Goal: Task Accomplishment & Management: Complete application form

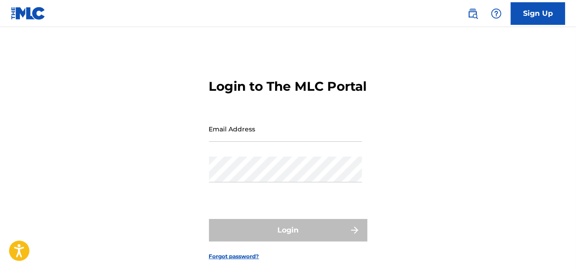
click at [236, 142] on input "Email Address" at bounding box center [285, 129] width 153 height 26
type input "[EMAIL_ADDRESS][DOMAIN_NAME]"
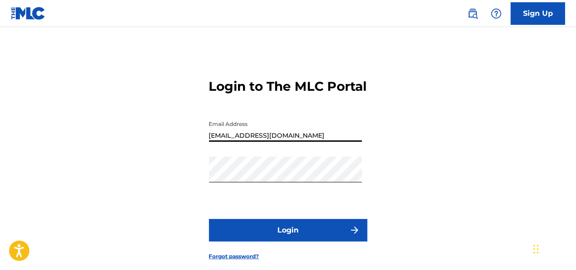
click at [313, 242] on button "Login" at bounding box center [288, 230] width 158 height 23
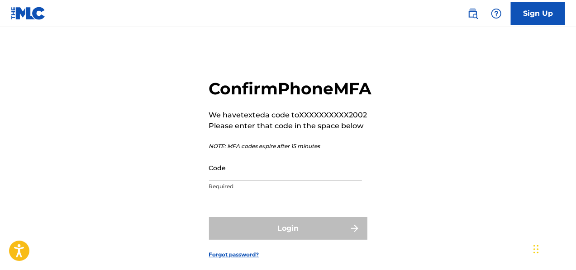
click at [251, 181] on input "Code" at bounding box center [285, 168] width 153 height 26
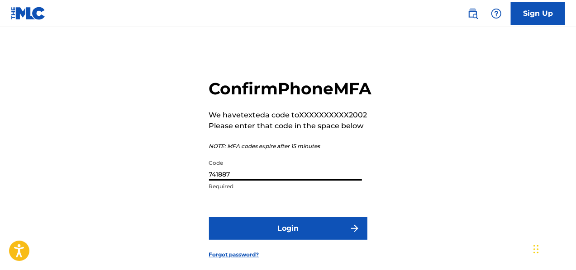
type input "741887"
click at [318, 240] on button "Login" at bounding box center [288, 229] width 158 height 23
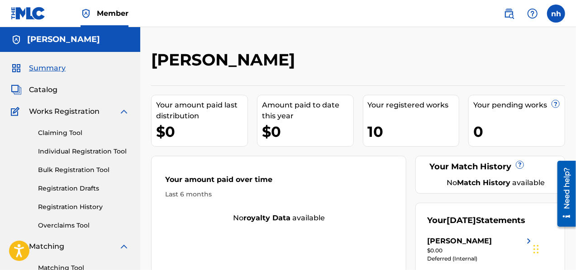
click at [44, 90] on span "Catalog" at bounding box center [43, 90] width 28 height 11
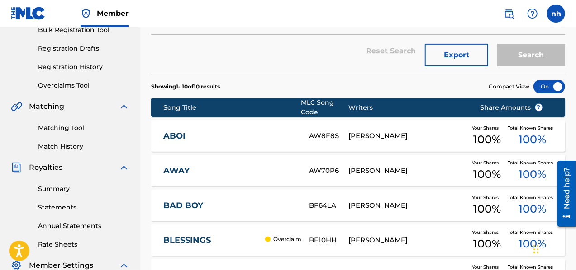
scroll to position [181, 0]
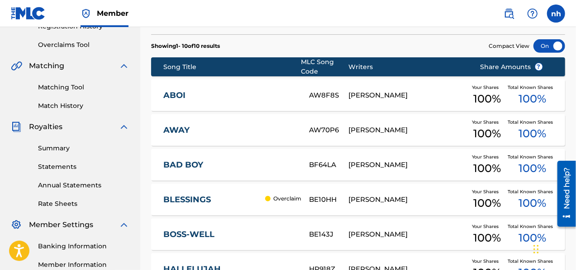
click at [290, 200] on p "Overclaim" at bounding box center [287, 199] width 28 height 8
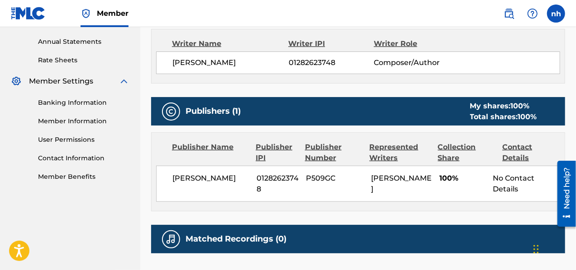
scroll to position [8, 0]
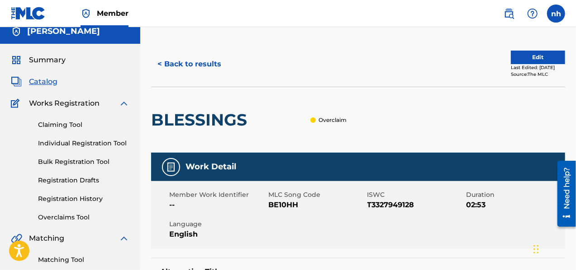
click at [532, 57] on button "Edit" at bounding box center [538, 58] width 54 height 14
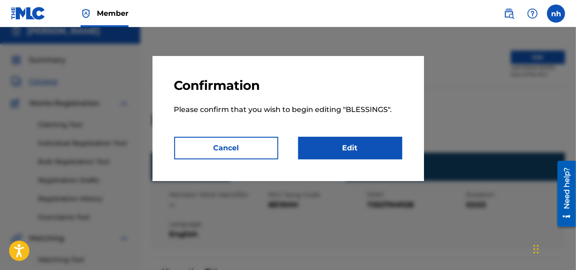
click at [341, 153] on link "Edit" at bounding box center [350, 148] width 104 height 23
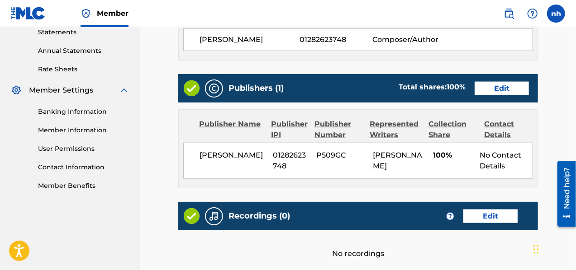
scroll to position [90, 0]
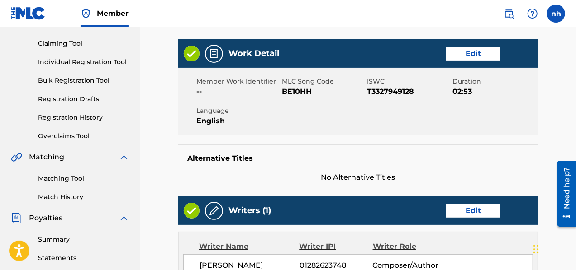
click at [214, 210] on img at bounding box center [214, 211] width 11 height 11
click at [212, 207] on img at bounding box center [214, 211] width 11 height 11
click at [212, 208] on img at bounding box center [214, 211] width 11 height 11
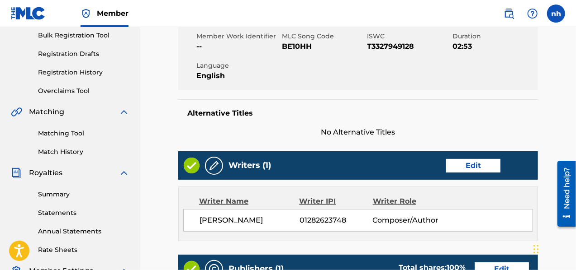
click at [482, 164] on link "Edit" at bounding box center [473, 166] width 54 height 14
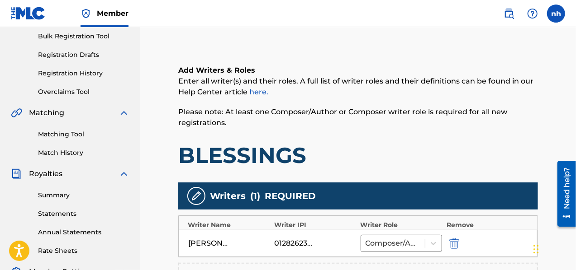
scroll to position [136, 0]
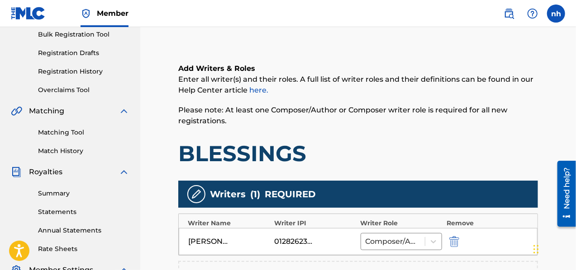
click at [455, 243] on img "submit" at bounding box center [454, 242] width 10 height 11
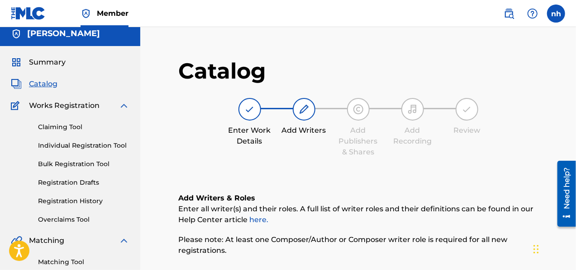
scroll to position [0, 0]
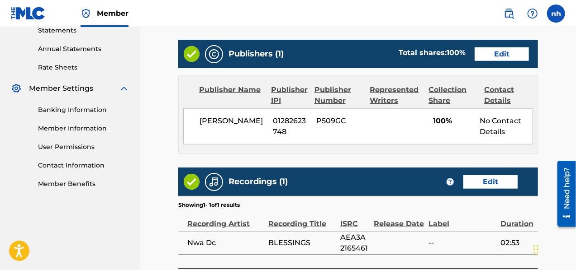
scroll to position [361, 0]
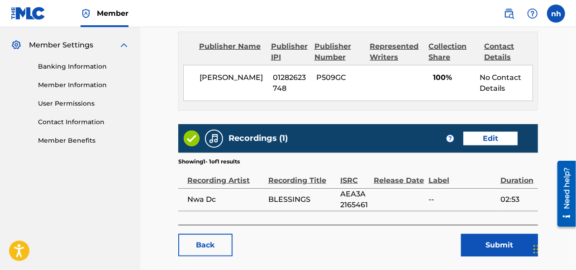
click at [490, 240] on button "Submit" at bounding box center [499, 245] width 77 height 23
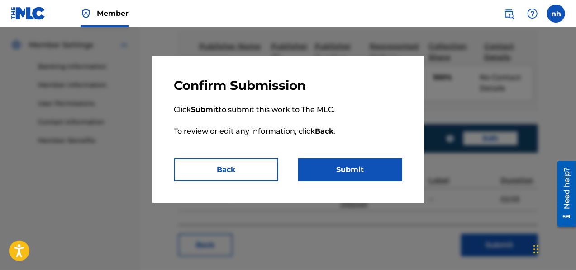
click at [369, 172] on button "Submit" at bounding box center [350, 170] width 104 height 23
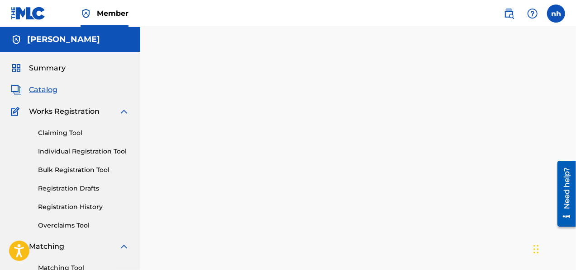
click at [52, 90] on span "Catalog" at bounding box center [43, 90] width 28 height 11
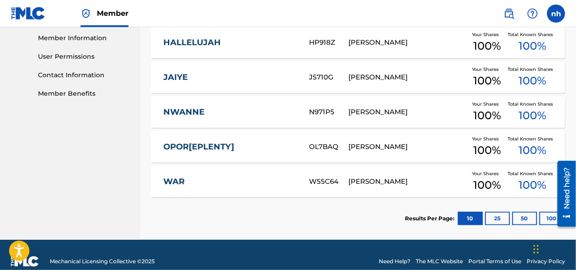
scroll to position [421, 0]
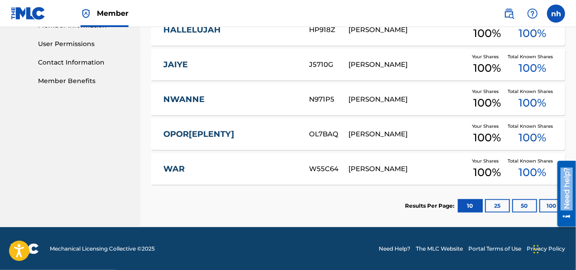
click at [557, 158] on main "Need help? Resource Center Help Get the help you need from our knowledge base N…" at bounding box center [562, 158] width 25 height 0
click at [553, 207] on div at bounding box center [562, 194] width 25 height 73
click at [552, 206] on div at bounding box center [562, 194] width 25 height 73
click at [497, 209] on button "25" at bounding box center [497, 206] width 25 height 14
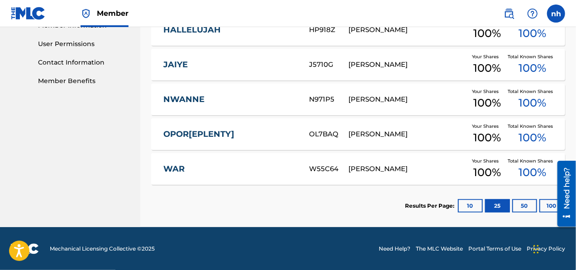
click at [530, 207] on button "50" at bounding box center [524, 206] width 25 height 14
click at [548, 209] on button "100" at bounding box center [551, 206] width 25 height 14
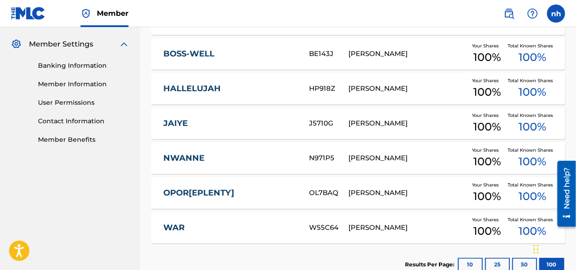
scroll to position [407, 0]
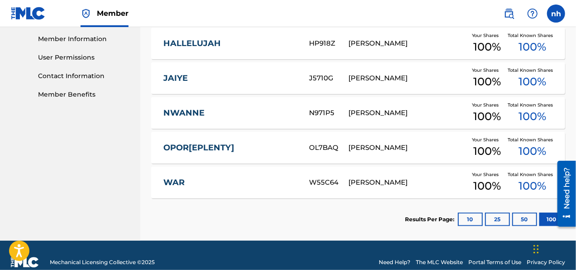
click at [526, 219] on button "50" at bounding box center [524, 220] width 25 height 14
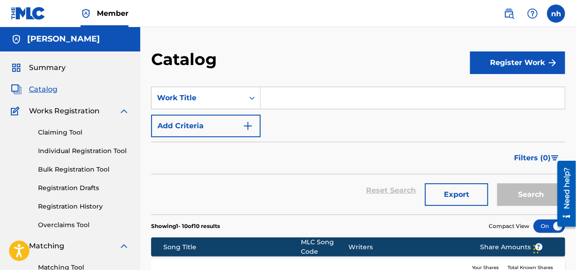
scroll to position [0, 0]
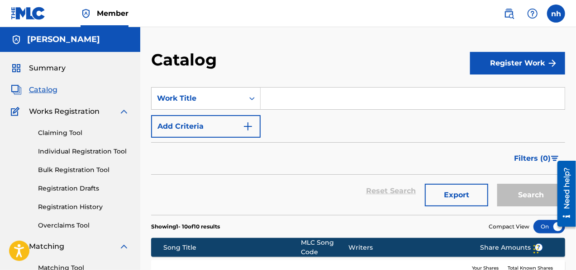
click at [509, 61] on button "Register Work" at bounding box center [517, 63] width 95 height 23
click at [503, 93] on link "Individual" at bounding box center [517, 93] width 95 height 22
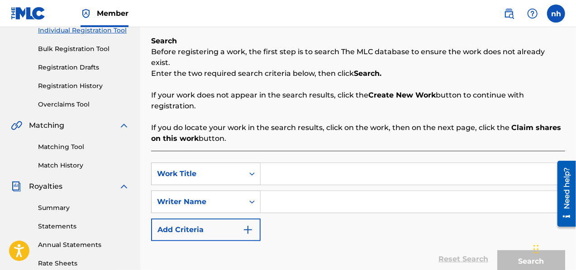
scroll to position [136, 0]
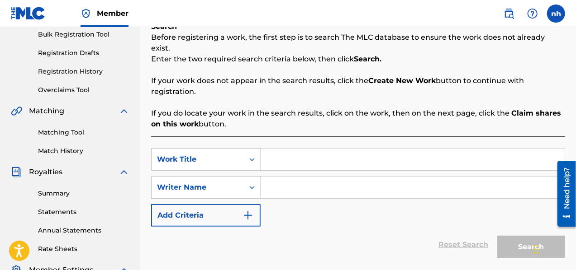
click at [275, 152] on input "Search Form" at bounding box center [413, 160] width 304 height 22
type input "puff"
click at [268, 177] on input "Search Form" at bounding box center [413, 188] width 304 height 22
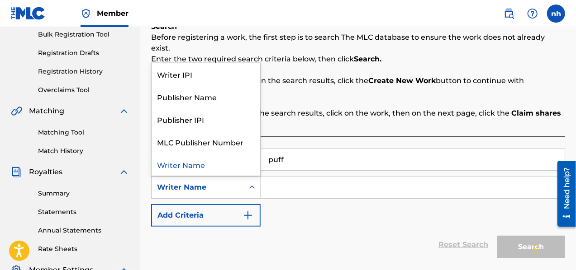
click at [235, 182] on div "Writer Name" at bounding box center [197, 187] width 81 height 11
click at [186, 65] on div "Writer IPI" at bounding box center [206, 74] width 109 height 23
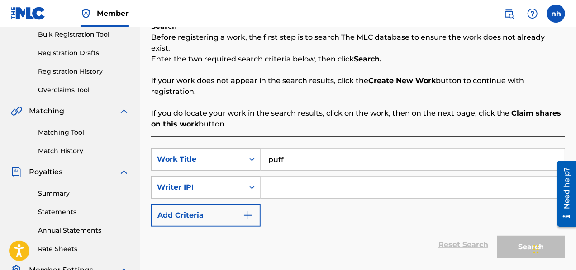
click at [269, 179] on input "Search Form" at bounding box center [413, 188] width 304 height 22
type input "[PERSON_NAME] [PERSON_NAME]"
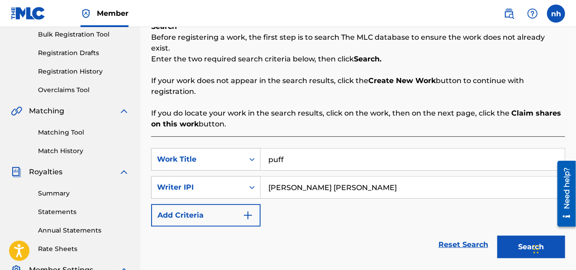
click at [251, 210] on img "Search Form" at bounding box center [247, 215] width 11 height 11
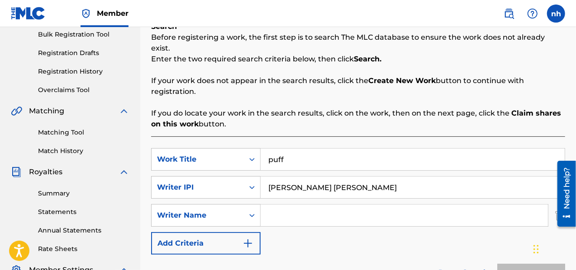
click at [263, 205] on input "Search Form" at bounding box center [404, 216] width 287 height 22
click at [251, 211] on icon "Search Form" at bounding box center [251, 215] width 9 height 9
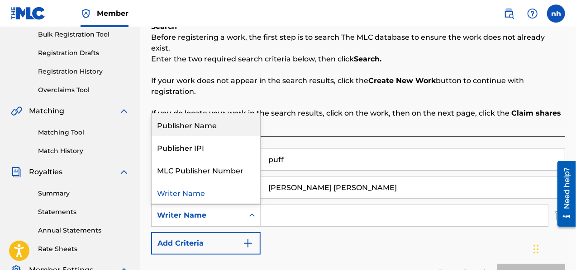
click at [194, 117] on div "Publisher Name" at bounding box center [206, 125] width 109 height 23
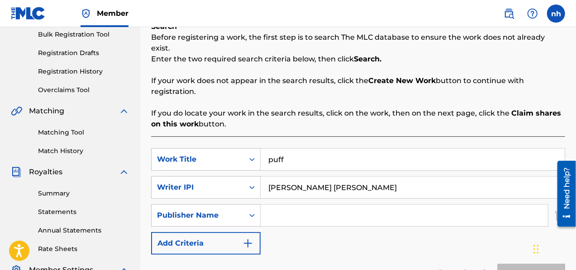
click at [274, 205] on input "Search Form" at bounding box center [404, 216] width 287 height 22
click at [264, 206] on input "Search Form" at bounding box center [404, 216] width 287 height 22
click at [271, 205] on input "Search Form" at bounding box center [404, 216] width 287 height 22
type input "n"
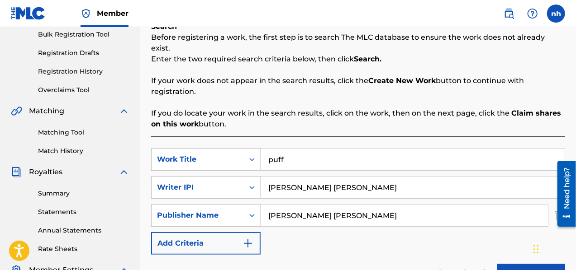
type input "[PERSON_NAME] [PERSON_NAME]"
click at [248, 238] on img "Search Form" at bounding box center [247, 243] width 11 height 11
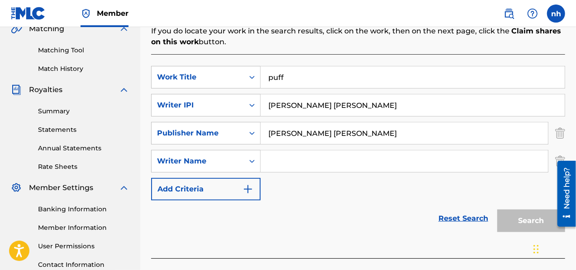
scroll to position [200, 0]
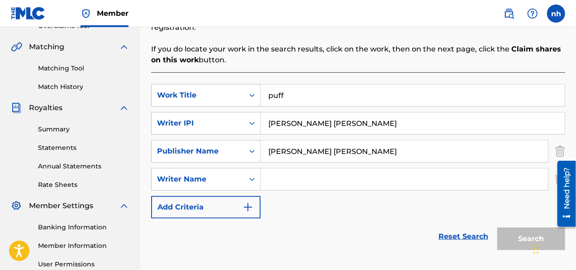
click at [346, 113] on input "[PERSON_NAME] [PERSON_NAME]" at bounding box center [413, 124] width 304 height 22
click at [270, 113] on input "[PERSON_NAME] [PERSON_NAME]" at bounding box center [413, 124] width 304 height 22
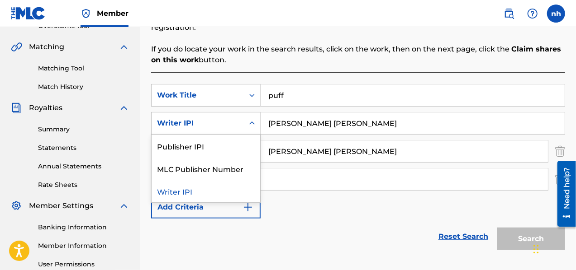
click at [251, 119] on icon "Search Form" at bounding box center [251, 123] width 9 height 9
click at [214, 135] on div "Publisher IPI" at bounding box center [206, 146] width 109 height 23
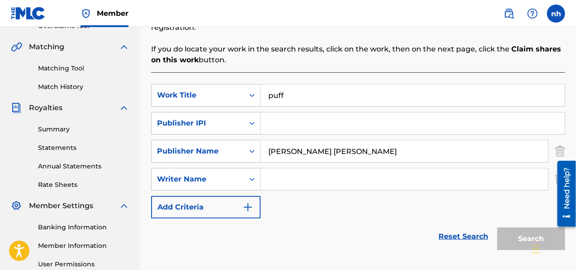
click at [281, 113] on input "Search Form" at bounding box center [413, 124] width 304 height 22
type input "1282623748"
click at [265, 169] on input "Search Form" at bounding box center [404, 180] width 287 height 22
click at [247, 171] on div "Search Form" at bounding box center [252, 179] width 16 height 16
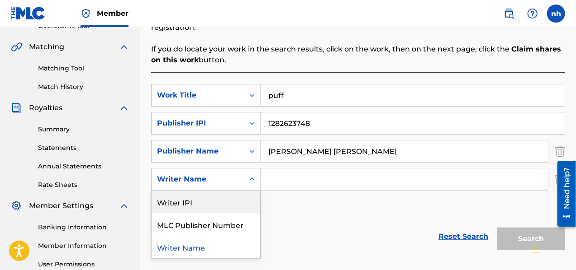
click at [208, 192] on div "Writer IPI" at bounding box center [206, 202] width 109 height 23
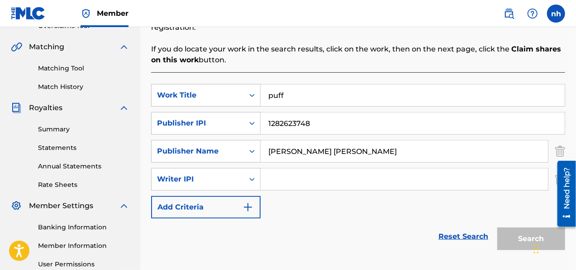
click at [290, 171] on input "Search Form" at bounding box center [404, 180] width 287 height 22
type input "[PERSON_NAME] [PERSON_NAME]"
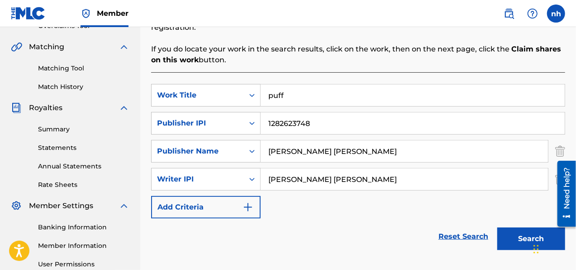
click at [252, 202] on img "Search Form" at bounding box center [247, 207] width 11 height 11
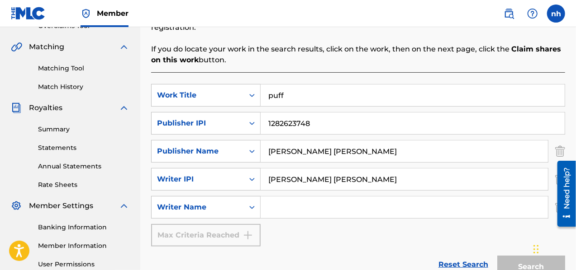
click at [298, 197] on input "Search Form" at bounding box center [404, 208] width 287 height 22
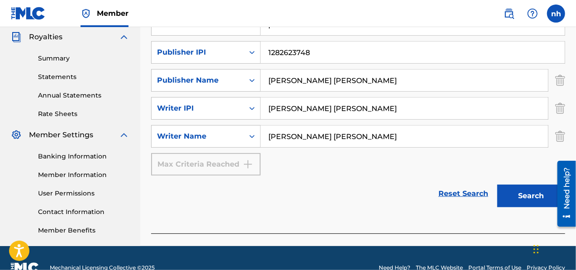
scroll to position [290, 0]
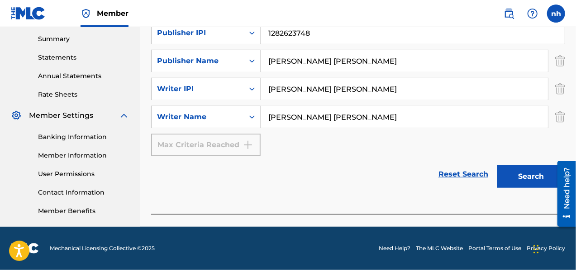
type input "[PERSON_NAME] [PERSON_NAME]"
click at [542, 166] on button "Search" at bounding box center [531, 177] width 68 height 23
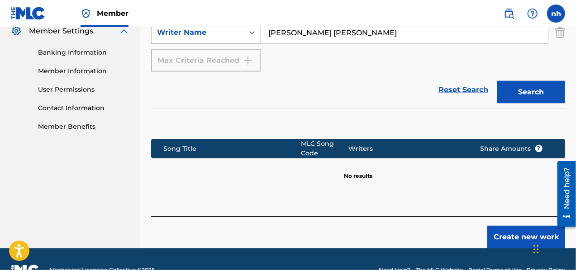
scroll to position [381, 0]
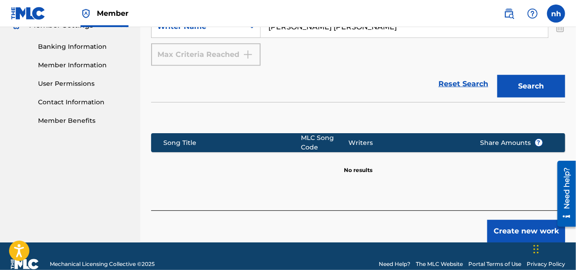
click at [522, 220] on button "Create new work" at bounding box center [526, 231] width 78 height 23
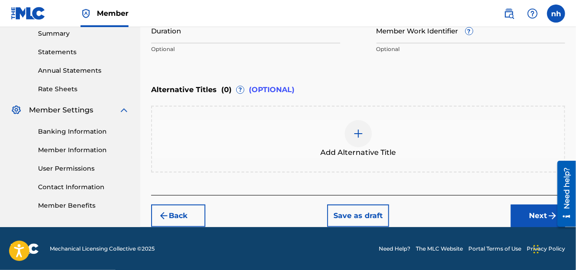
click at [360, 133] on img at bounding box center [358, 133] width 11 height 11
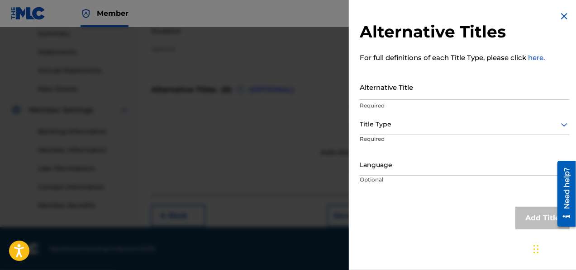
click at [563, 15] on img at bounding box center [564, 16] width 11 height 11
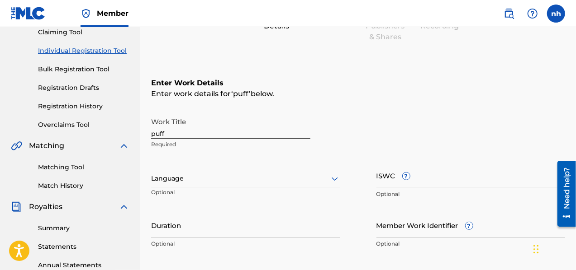
scroll to position [115, 0]
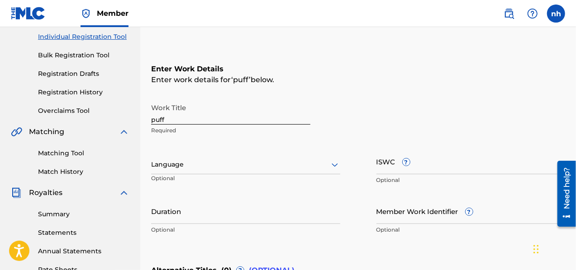
click at [225, 165] on div at bounding box center [245, 164] width 189 height 11
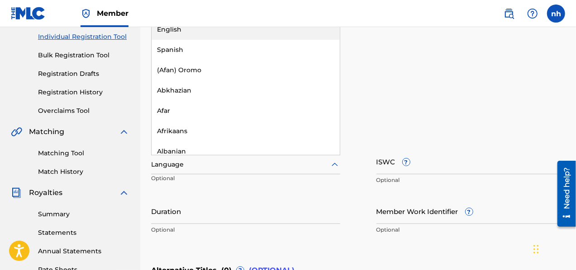
click at [170, 29] on div "English" at bounding box center [246, 29] width 188 height 20
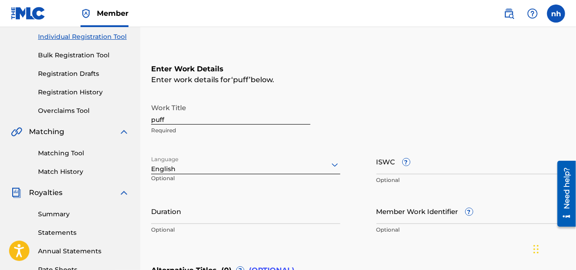
click at [419, 167] on input "ISWC ?" at bounding box center [470, 162] width 189 height 26
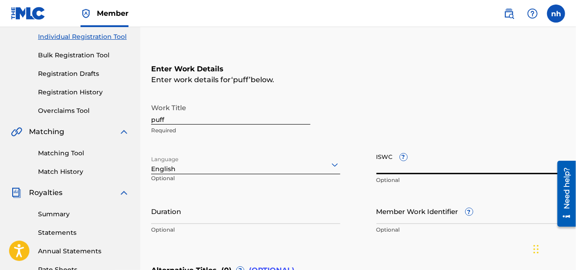
paste input "T3319203306"
type input "T3319203306"
click at [183, 218] on input "Duration" at bounding box center [245, 212] width 189 height 26
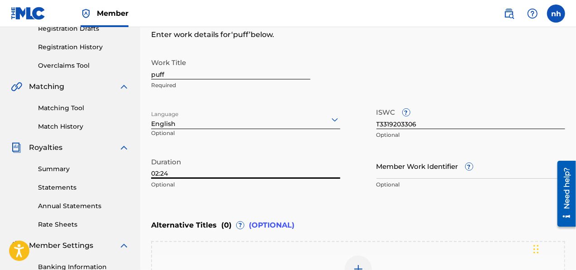
scroll to position [296, 0]
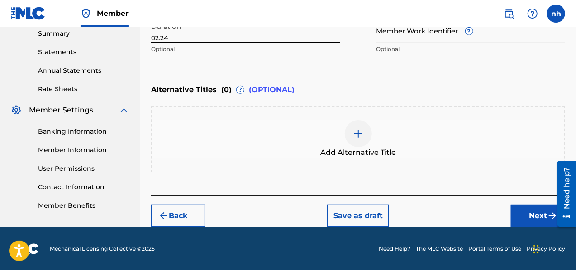
type input "02:24"
click at [543, 215] on button "Next" at bounding box center [538, 216] width 54 height 23
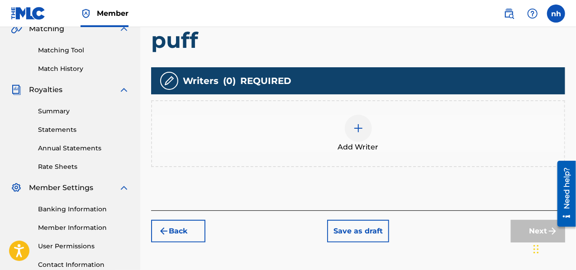
scroll to position [222, 0]
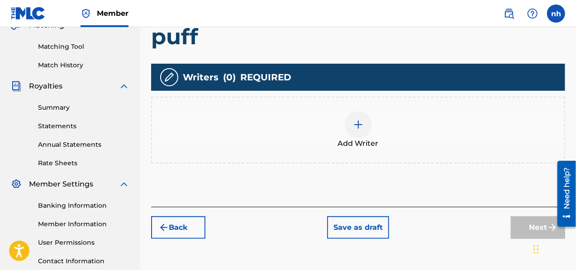
click at [359, 125] on img at bounding box center [358, 124] width 11 height 11
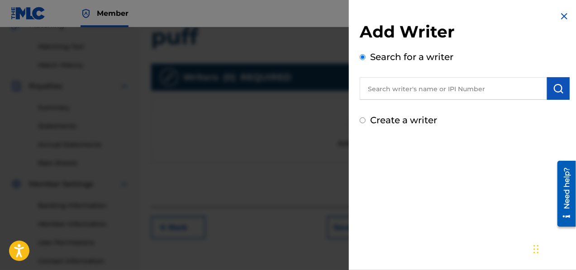
click at [402, 89] on input "text" at bounding box center [453, 88] width 187 height 23
type input "[PERSON_NAME] [PERSON_NAME]"
click at [562, 92] on button "submit" at bounding box center [558, 88] width 23 height 23
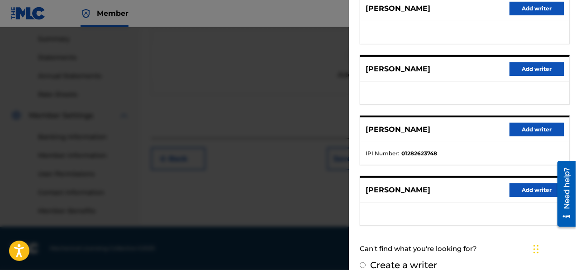
scroll to position [196, 0]
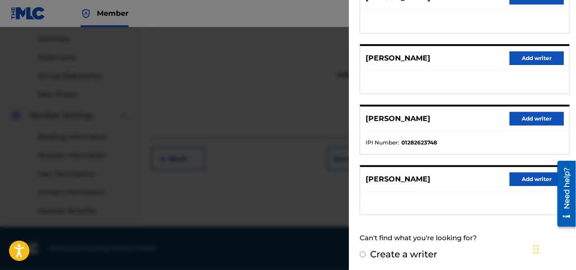
click at [430, 255] on label "Create a writer" at bounding box center [403, 254] width 67 height 11
radio input "true"
click at [365, 255] on input "Create a writer" at bounding box center [363, 255] width 6 height 6
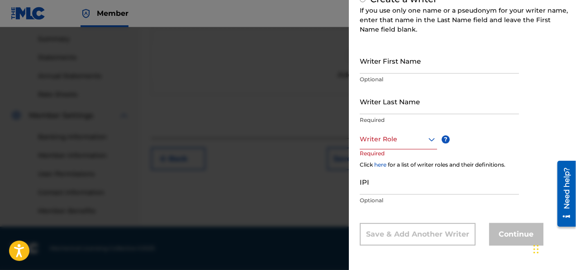
radio input "false"
radio input "true"
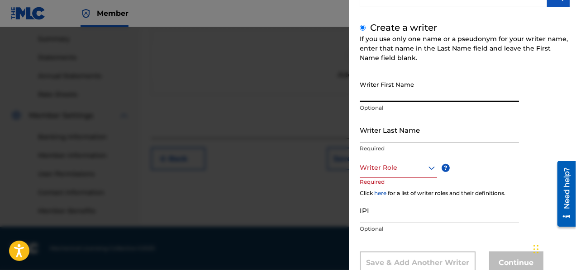
click at [404, 92] on input "Writer First Name" at bounding box center [439, 89] width 159 height 26
type input "[PERSON_NAME]"
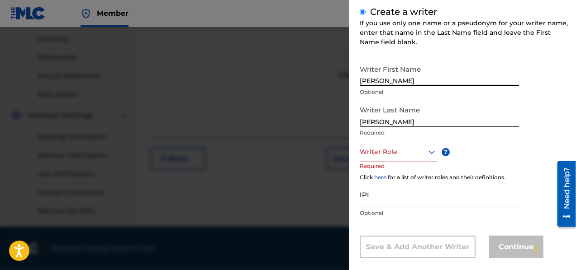
scroll to position [121, 0]
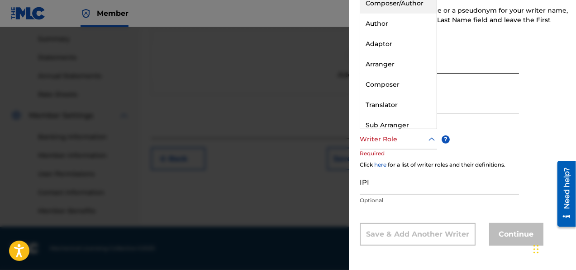
click at [432, 139] on icon at bounding box center [431, 139] width 6 height 4
click at [397, 3] on div "Composer/Author" at bounding box center [398, 3] width 76 height 20
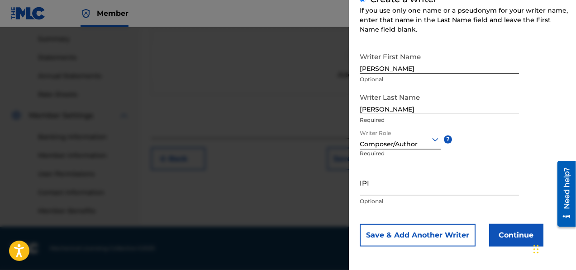
scroll to position [122, 0]
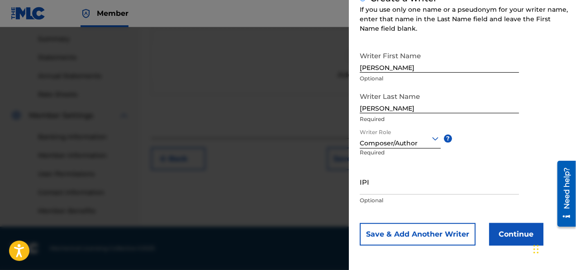
click at [386, 187] on input "IPI" at bounding box center [439, 182] width 159 height 26
click at [380, 187] on input "IPI" at bounding box center [439, 182] width 159 height 26
paste input "1282623748"
type input "1282623748"
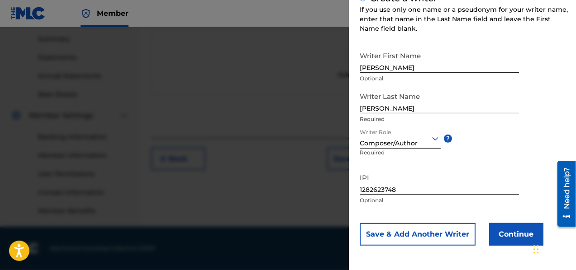
click at [515, 238] on button "Continue" at bounding box center [516, 234] width 54 height 23
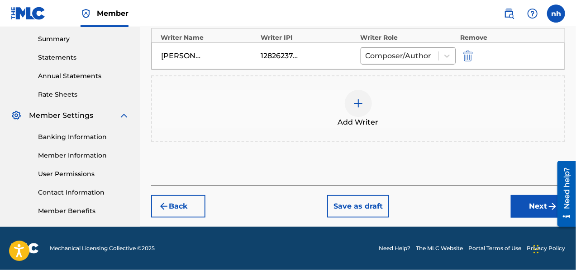
click at [360, 109] on div at bounding box center [358, 103] width 27 height 27
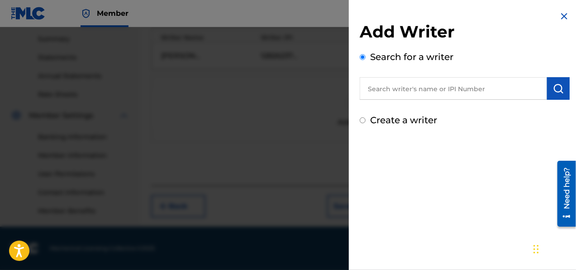
click at [563, 16] on img at bounding box center [564, 16] width 11 height 11
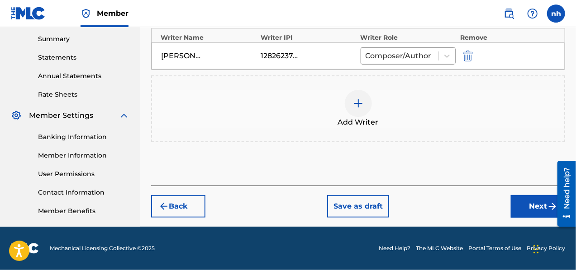
click at [547, 206] on img "submit" at bounding box center [552, 206] width 11 height 11
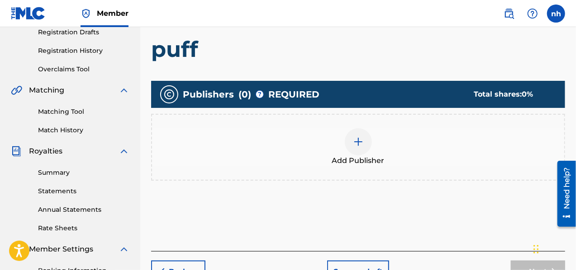
scroll to position [176, 0]
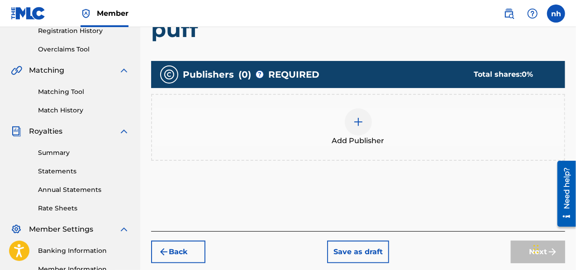
click at [357, 124] on img at bounding box center [358, 122] width 11 height 11
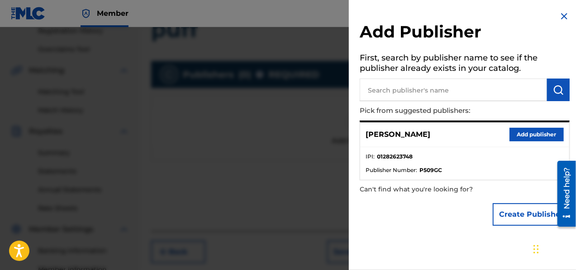
click at [532, 133] on button "Add publisher" at bounding box center [536, 135] width 54 height 14
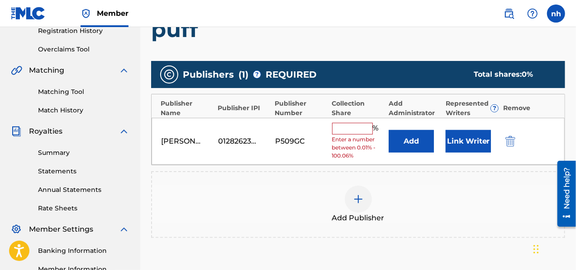
click at [354, 129] on input "text" at bounding box center [352, 129] width 41 height 12
type input "100"
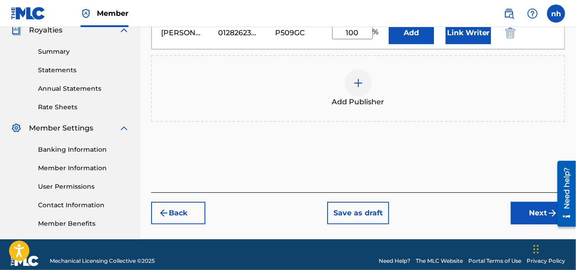
scroll to position [290, 0]
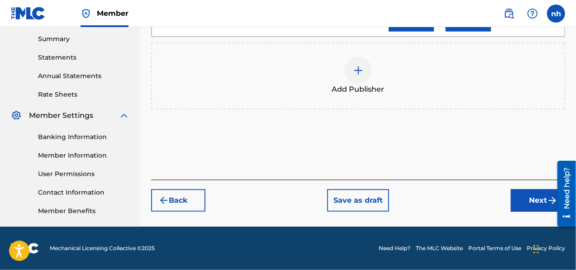
click at [538, 199] on button "Next" at bounding box center [538, 201] width 54 height 23
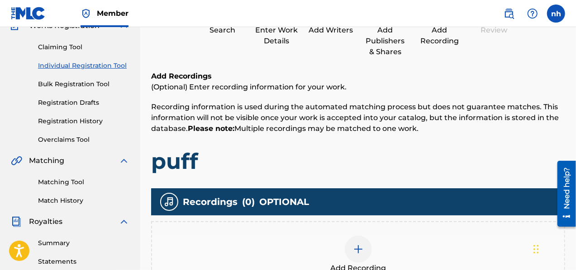
scroll to position [131, 0]
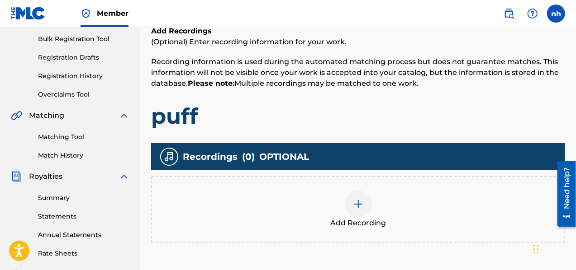
click at [359, 208] on img at bounding box center [358, 204] width 11 height 11
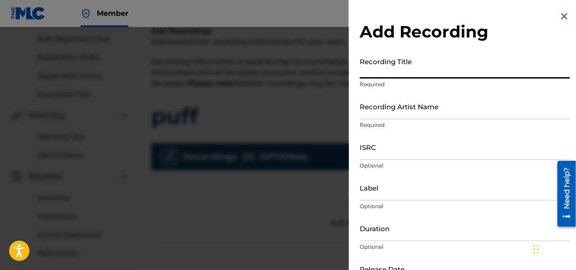
click at [414, 69] on input "Recording Title" at bounding box center [465, 66] width 210 height 26
type input "puff"
click at [433, 111] on input "Recording Artist Name" at bounding box center [465, 107] width 210 height 26
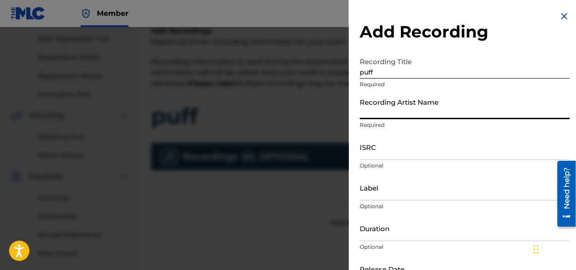
type input "Nwa Dc"
click at [403, 149] on input "ISRC" at bounding box center [465, 147] width 210 height 26
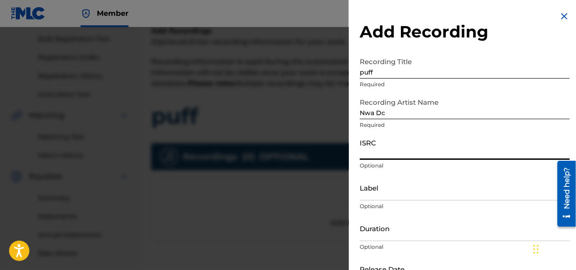
click at [402, 150] on input "ISRC" at bounding box center [465, 147] width 210 height 26
paste input "QZWFG2391457"
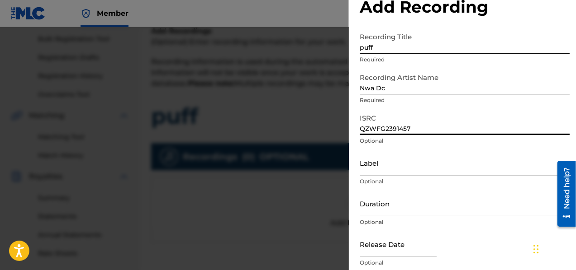
scroll to position [45, 0]
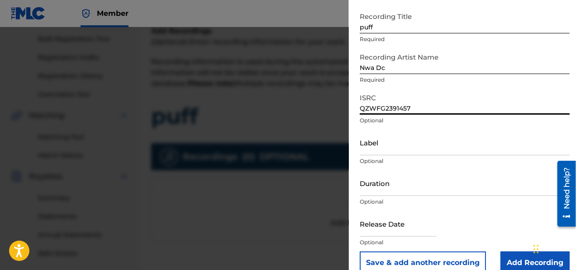
type input "QZWFG2391457"
click at [389, 188] on input "Duration" at bounding box center [465, 184] width 210 height 26
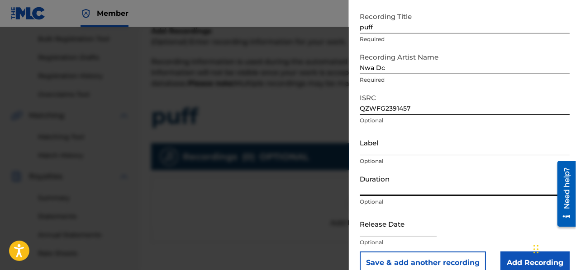
type input "02:24"
click at [412, 228] on input "text" at bounding box center [398, 224] width 77 height 26
select select "7"
select select "2025"
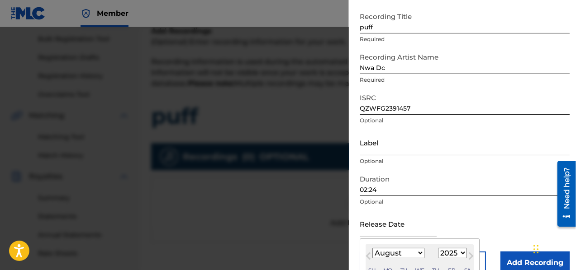
type input "[DATE]"
select select "0"
select select "2024"
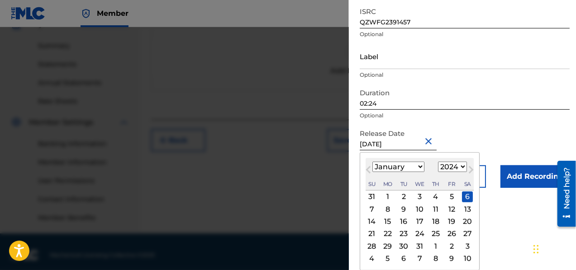
scroll to position [290, 0]
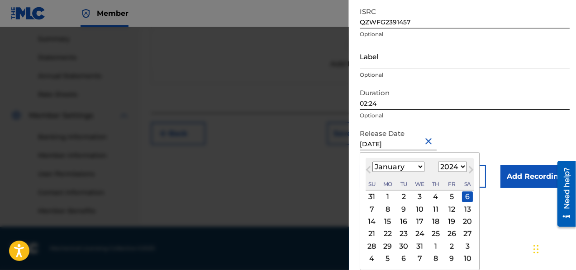
click at [466, 199] on div "6" at bounding box center [467, 197] width 11 height 11
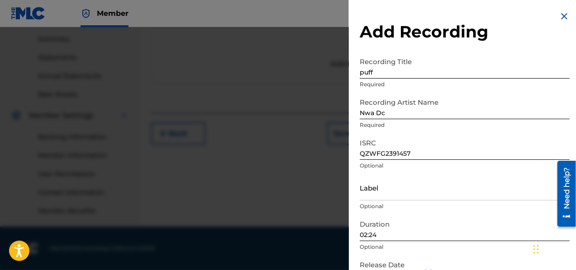
scroll to position [60, 0]
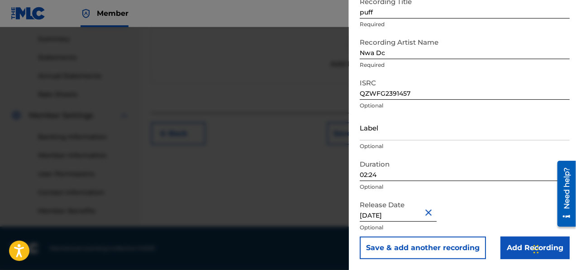
click at [521, 251] on input "Add Recording" at bounding box center [534, 248] width 69 height 23
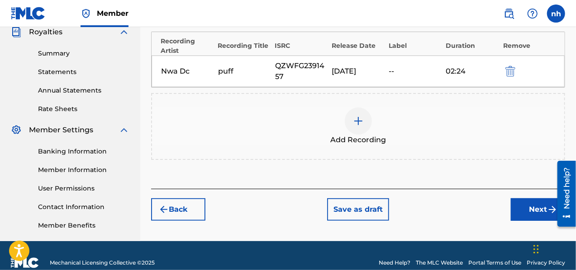
scroll to position [290, 0]
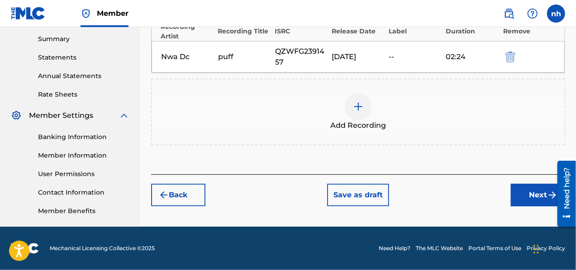
click at [529, 195] on button "Next" at bounding box center [538, 195] width 54 height 23
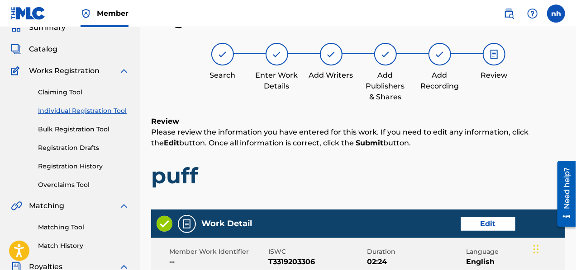
scroll to position [503, 0]
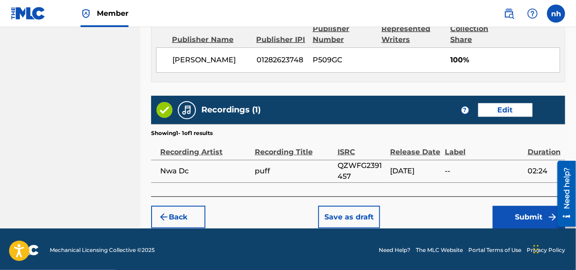
click at [519, 218] on button "Submit" at bounding box center [529, 217] width 72 height 23
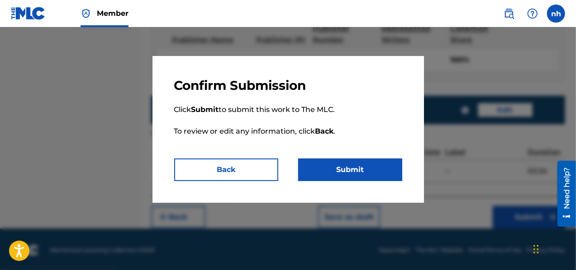
click at [365, 168] on button "Submit" at bounding box center [350, 170] width 104 height 23
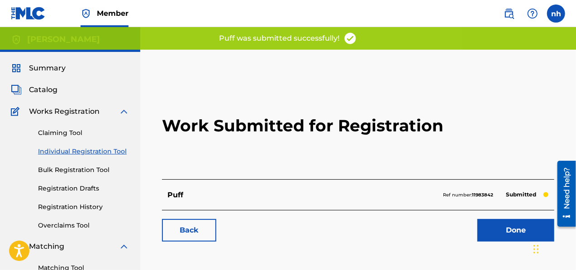
click at [529, 226] on link "Done" at bounding box center [515, 230] width 77 height 23
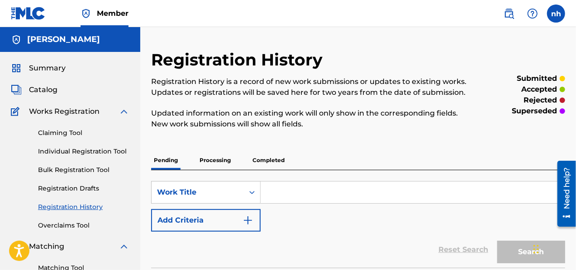
click at [39, 87] on span "Catalog" at bounding box center [43, 90] width 28 height 11
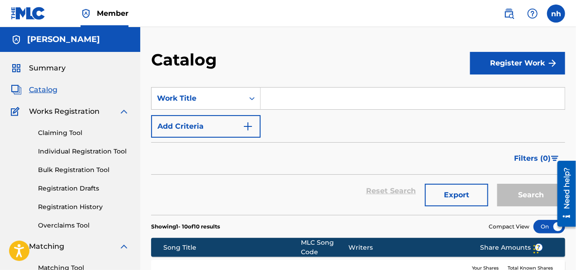
click at [505, 67] on button "Register Work" at bounding box center [517, 63] width 95 height 23
click at [498, 93] on link "Individual" at bounding box center [517, 93] width 95 height 22
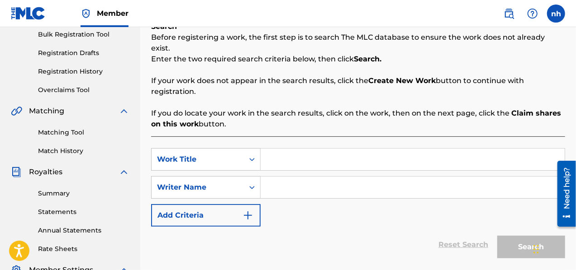
scroll to position [181, 0]
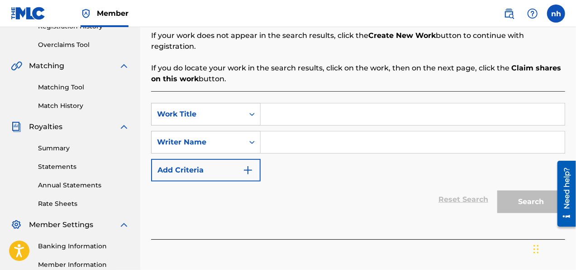
click at [277, 132] on input "Search Form" at bounding box center [413, 143] width 304 height 22
click at [270, 109] on input "Search Form" at bounding box center [413, 115] width 304 height 22
type input "Oremi"
click at [272, 134] on input "Search Form" at bounding box center [413, 143] width 304 height 22
click at [273, 134] on input "Search Form" at bounding box center [413, 143] width 304 height 22
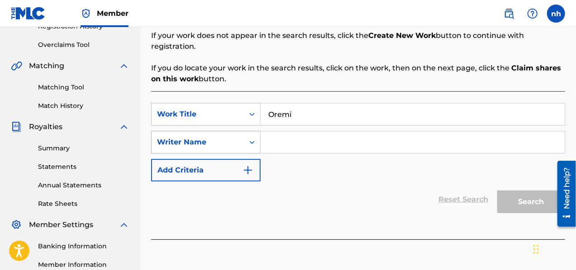
click at [245, 134] on div "Search Form" at bounding box center [252, 142] width 16 height 16
click at [265, 132] on input "Search Form" at bounding box center [413, 143] width 304 height 22
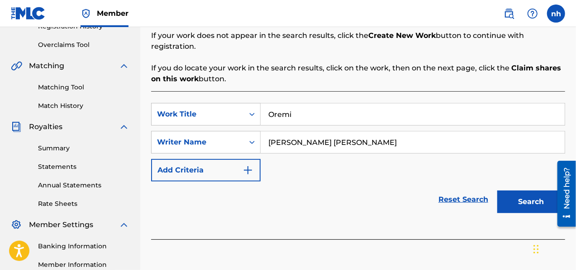
type input "[PERSON_NAME] [PERSON_NAME]"
click at [248, 165] on img "Search Form" at bounding box center [247, 170] width 11 height 11
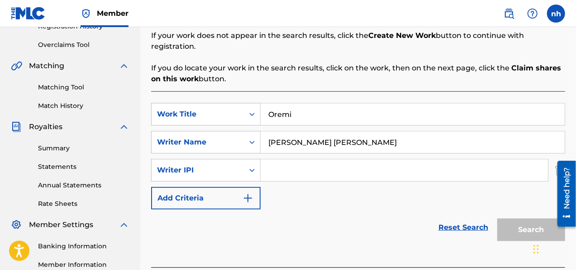
click at [270, 160] on input "Search Form" at bounding box center [404, 171] width 287 height 22
type input "1282623748"
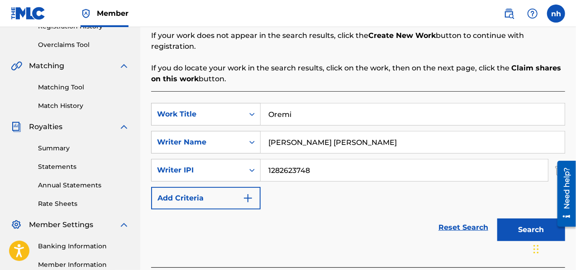
click at [248, 193] on img "Search Form" at bounding box center [247, 198] width 11 height 11
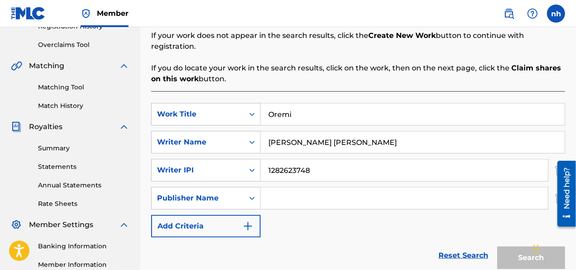
click at [285, 192] on input "Search Form" at bounding box center [404, 199] width 287 height 22
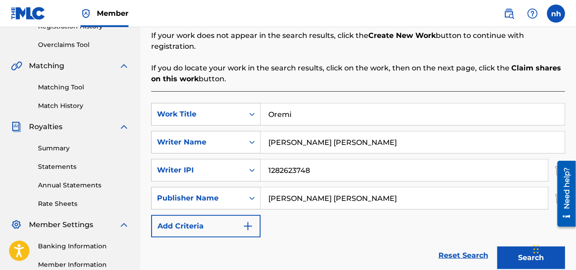
type input "[PERSON_NAME] [PERSON_NAME]"
click at [251, 221] on img "Search Form" at bounding box center [247, 226] width 11 height 11
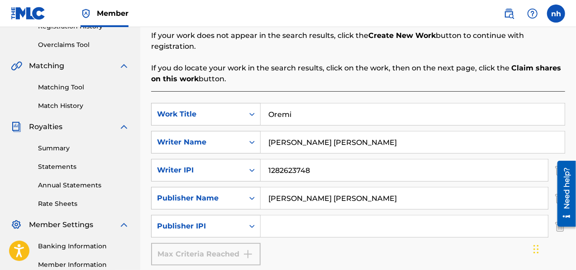
click at [270, 216] on input "Search Form" at bounding box center [404, 227] width 287 height 22
type input "1282623748"
drag, startPoint x: 323, startPoint y: 159, endPoint x: 258, endPoint y: 153, distance: 65.4
click at [258, 159] on div "SearchWithCriteria1a62e4ae-537d-4066-85dd-c1c6c4a250c8 Writer IPI 1282623748" at bounding box center [358, 170] width 414 height 23
click at [281, 164] on input "Search Form" at bounding box center [404, 171] width 287 height 22
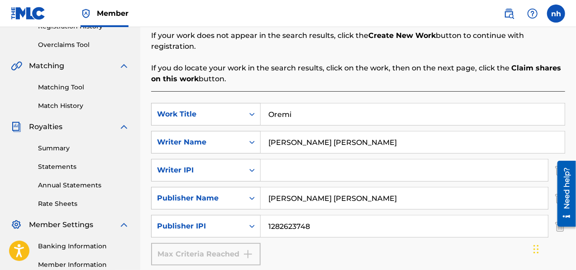
paste input "1282631162"
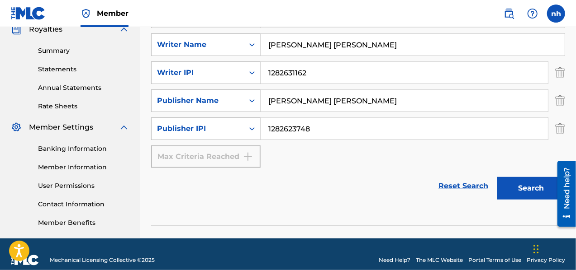
scroll to position [290, 0]
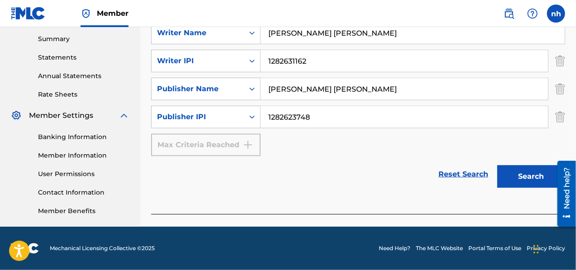
type input "1282631162"
click at [521, 170] on button "Search" at bounding box center [531, 177] width 68 height 23
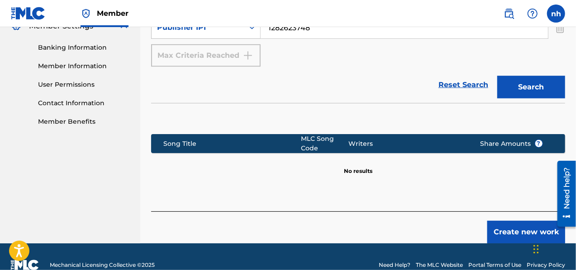
scroll to position [381, 0]
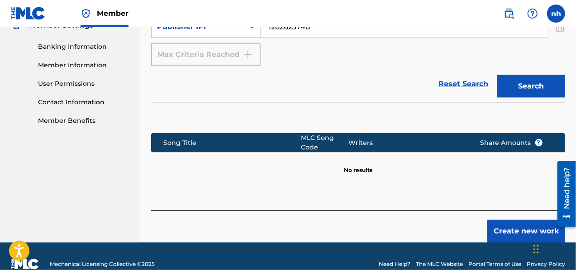
click at [510, 220] on button "Create new work" at bounding box center [526, 231] width 78 height 23
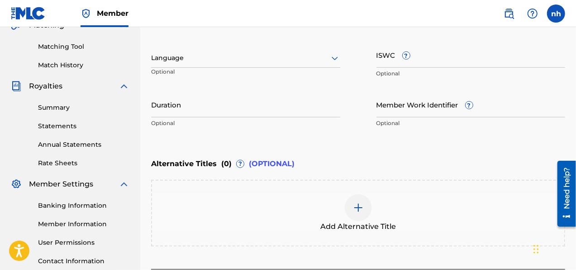
scroll to position [115, 0]
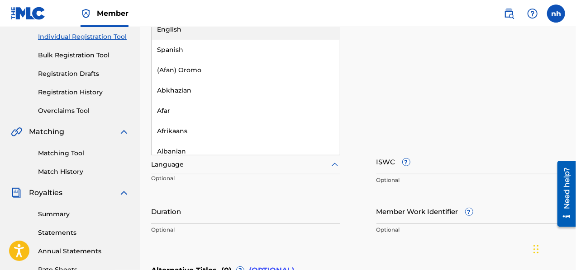
click at [188, 161] on div at bounding box center [245, 164] width 189 height 11
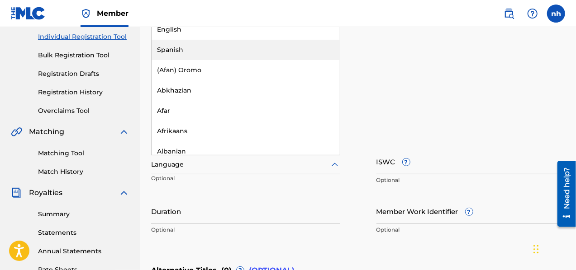
click at [178, 52] on div "Spanish" at bounding box center [246, 50] width 188 height 20
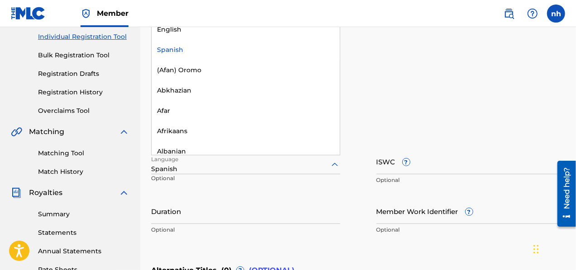
click at [205, 162] on div at bounding box center [245, 164] width 189 height 11
click at [194, 33] on div "English" at bounding box center [246, 29] width 188 height 20
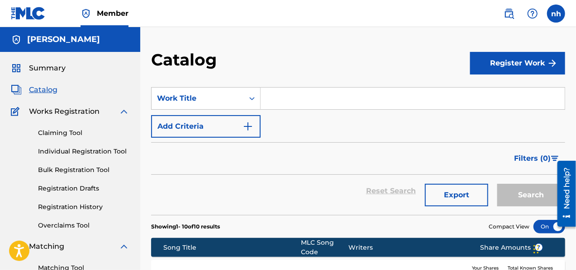
click at [48, 91] on span "Catalog" at bounding box center [43, 90] width 28 height 11
click at [42, 89] on span "Catalog" at bounding box center [43, 90] width 28 height 11
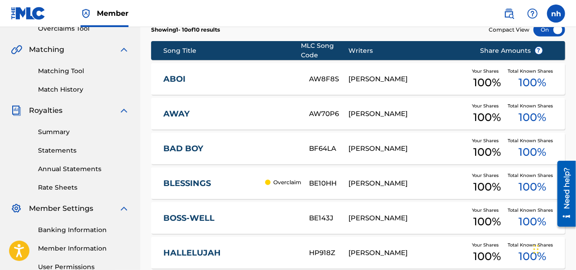
scroll to position [14, 0]
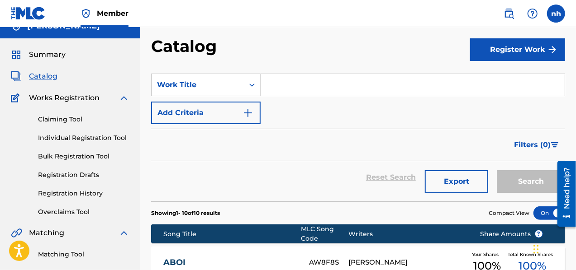
click at [543, 48] on button "Register Work" at bounding box center [517, 49] width 95 height 23
click at [501, 73] on link "Individual" at bounding box center [517, 79] width 95 height 22
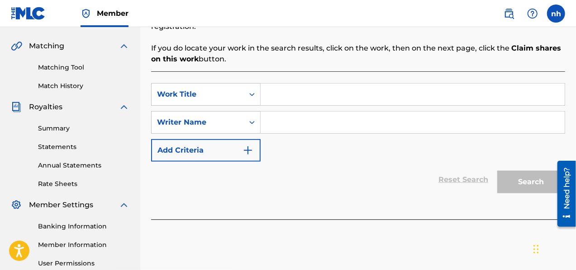
scroll to position [181, 0]
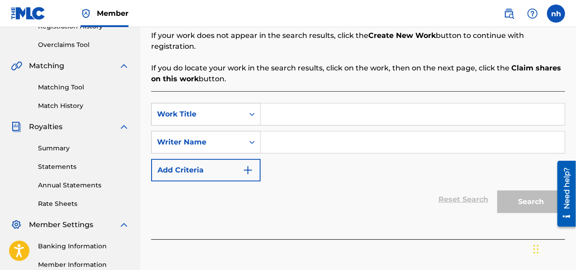
click at [272, 104] on input "Search Form" at bounding box center [413, 115] width 304 height 22
type input "together"
click at [273, 133] on input "Search Form" at bounding box center [413, 143] width 304 height 22
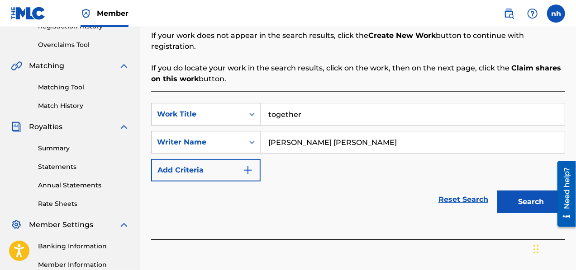
type input "[PERSON_NAME] [PERSON_NAME]"
click at [533, 191] on button "Search" at bounding box center [531, 202] width 68 height 23
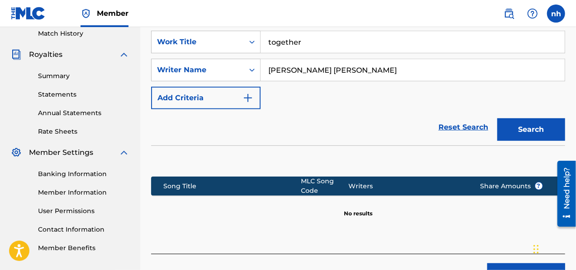
scroll to position [271, 0]
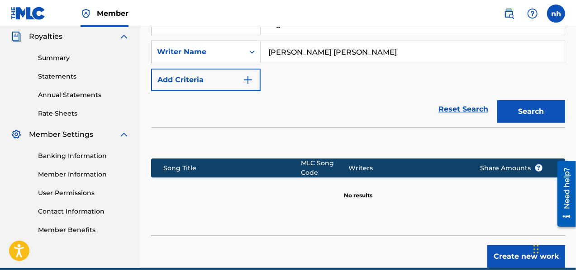
click at [514, 247] on button "Create new work" at bounding box center [526, 257] width 78 height 23
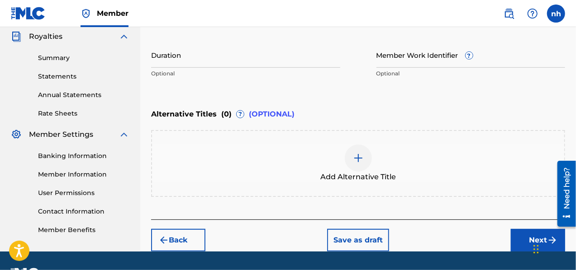
scroll to position [136, 0]
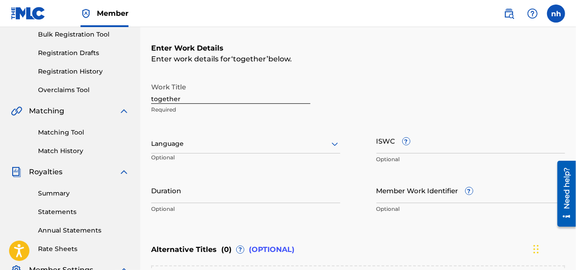
click at [170, 145] on div at bounding box center [245, 143] width 189 height 11
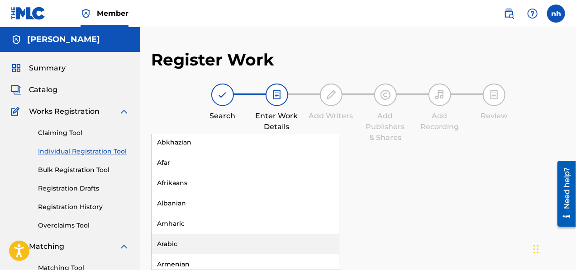
scroll to position [0, 0]
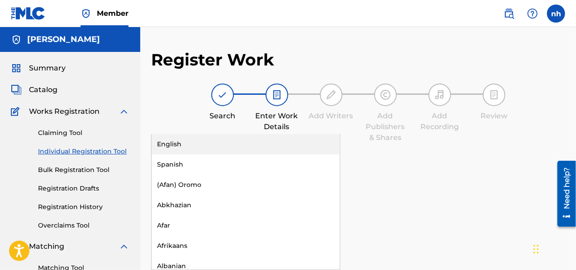
click at [161, 143] on div "English" at bounding box center [246, 144] width 188 height 20
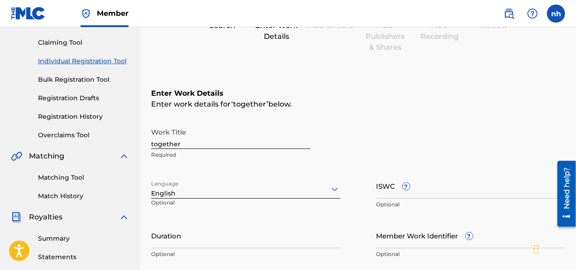
scroll to position [136, 0]
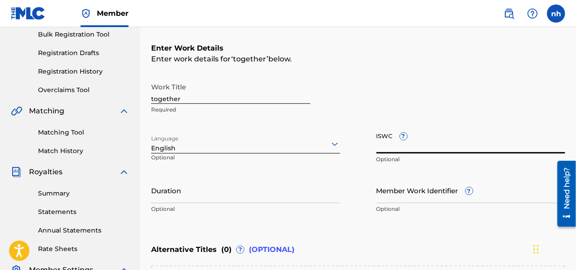
click at [388, 142] on input "ISWC ?" at bounding box center [470, 141] width 189 height 26
click at [238, 196] on input "Duration" at bounding box center [245, 191] width 189 height 26
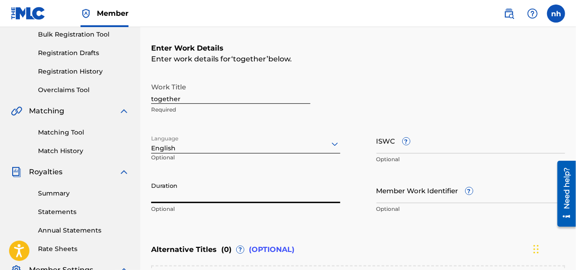
paste input "1282631162"
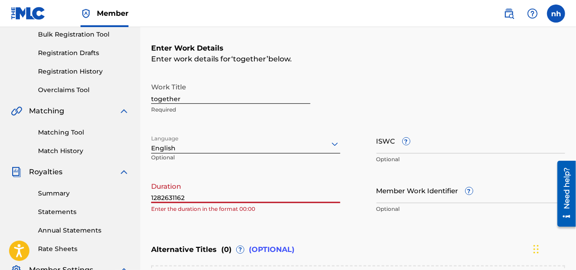
type input "1282631162"
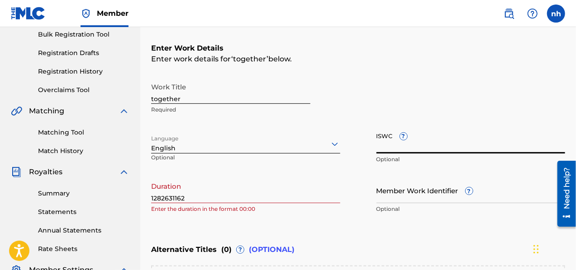
click at [421, 144] on input "ISWC ?" at bounding box center [470, 141] width 189 height 26
paste input "T3312132331"
type input "T3312132331"
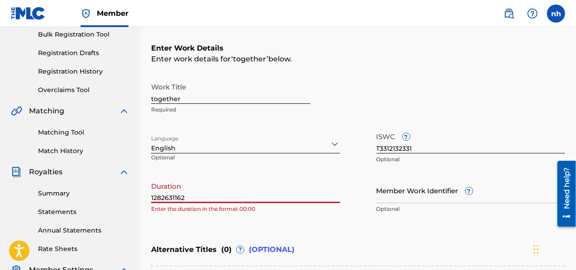
drag, startPoint x: 152, startPoint y: 199, endPoint x: 205, endPoint y: 190, distance: 54.4
click at [205, 190] on input "1282631162" at bounding box center [245, 191] width 189 height 26
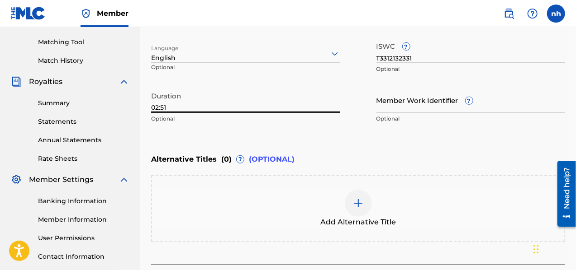
scroll to position [271, 0]
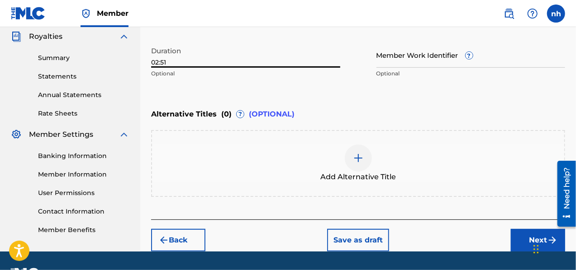
type input "02:51"
click at [526, 234] on button "Next" at bounding box center [538, 240] width 54 height 23
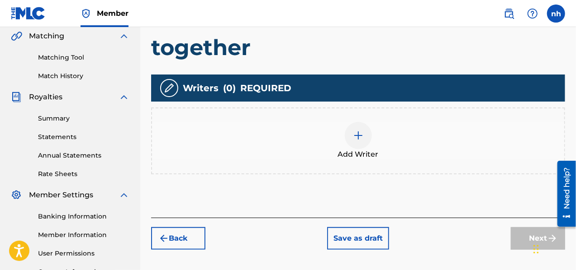
scroll to position [222, 0]
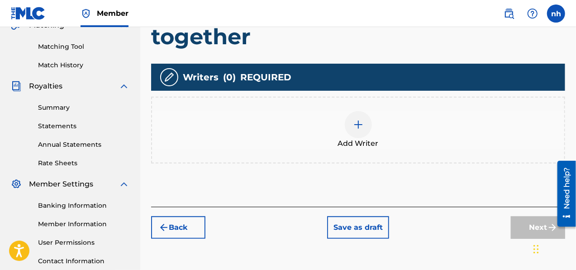
click at [358, 125] on img at bounding box center [358, 124] width 11 height 11
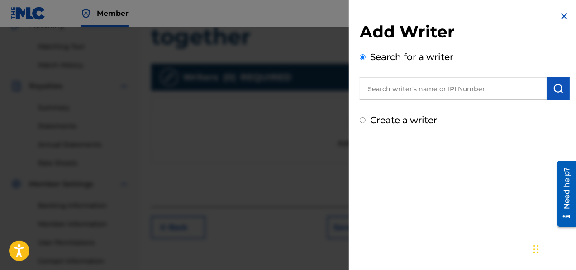
click at [398, 119] on label "Create a writer" at bounding box center [403, 120] width 67 height 11
radio input "true"
click at [365, 119] on input "Create a writer" at bounding box center [363, 121] width 6 height 6
radio input "false"
radio input "true"
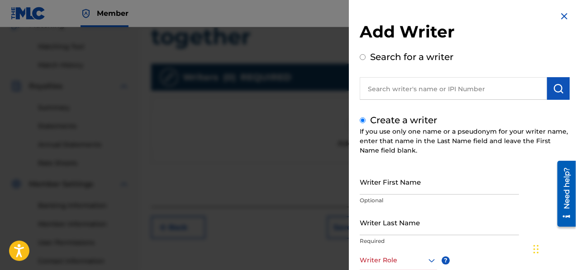
click at [424, 180] on input "Writer First Name" at bounding box center [439, 182] width 159 height 26
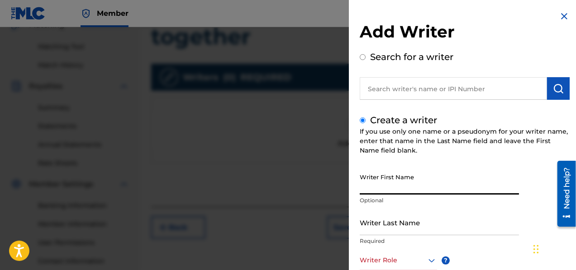
type input "[PERSON_NAME]"
click at [430, 224] on input "Writer Last Name" at bounding box center [439, 223] width 159 height 26
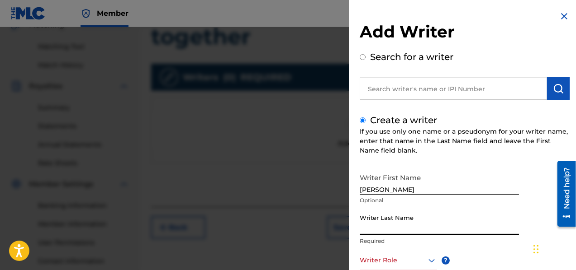
click at [430, 224] on input "Writer Last Name" at bounding box center [439, 223] width 159 height 26
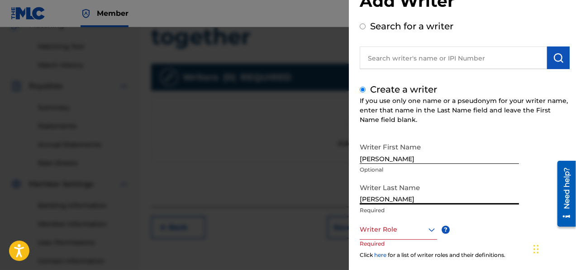
scroll to position [45, 0]
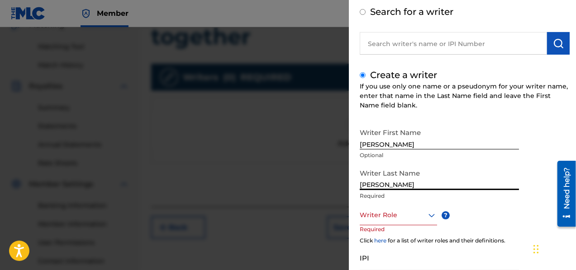
type input "[PERSON_NAME]"
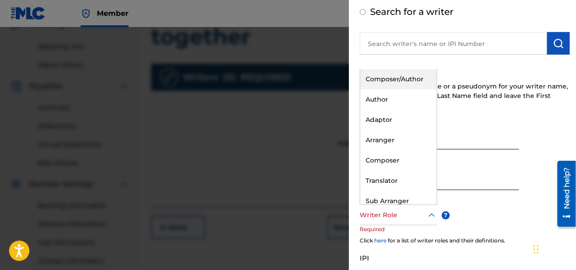
click at [419, 219] on div at bounding box center [398, 215] width 77 height 11
click at [394, 77] on div "Composer/Author" at bounding box center [398, 79] width 76 height 20
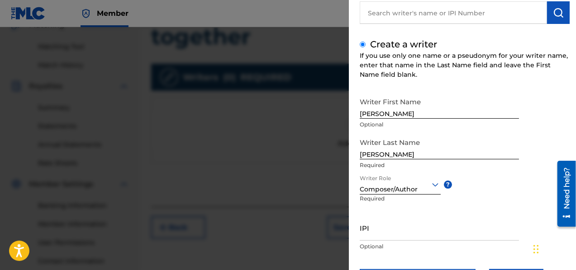
scroll to position [90, 0]
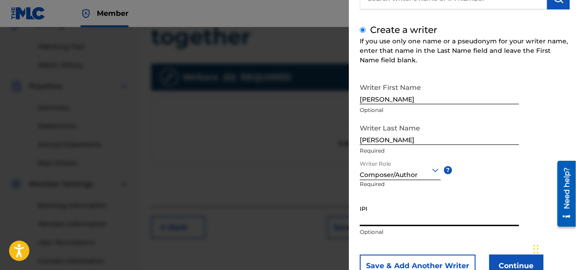
paste input "1282631162"
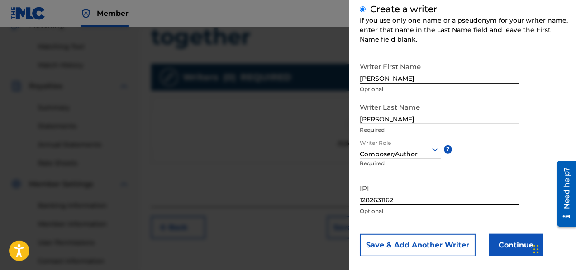
scroll to position [122, 0]
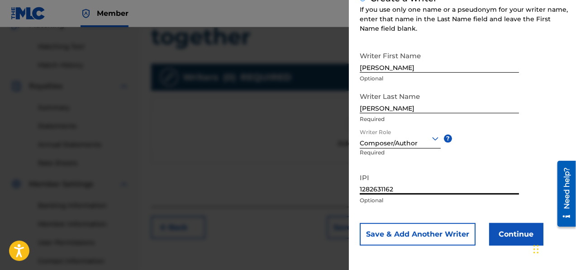
type input "1282631162"
click at [445, 236] on button "Save & Add Another Writer" at bounding box center [418, 234] width 116 height 23
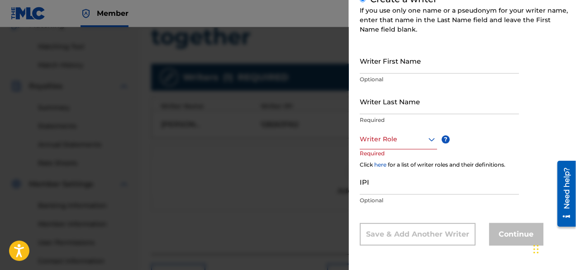
scroll to position [121, 0]
click at [414, 184] on input "IPI" at bounding box center [439, 182] width 159 height 26
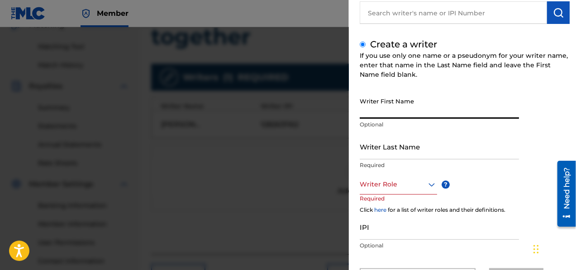
click at [378, 114] on input "Writer First Name" at bounding box center [439, 106] width 159 height 26
type input "[PERSON_NAME]"
click at [398, 155] on input "Writer Last Name" at bounding box center [439, 147] width 159 height 26
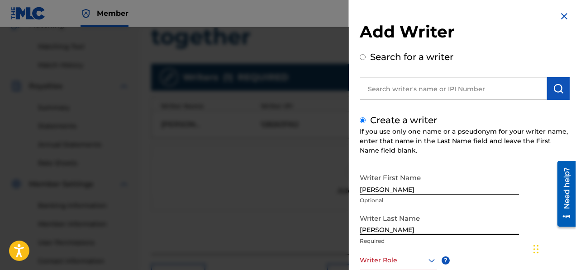
scroll to position [121, 0]
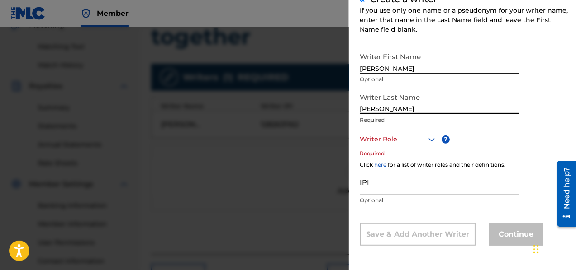
type input "[PERSON_NAME]"
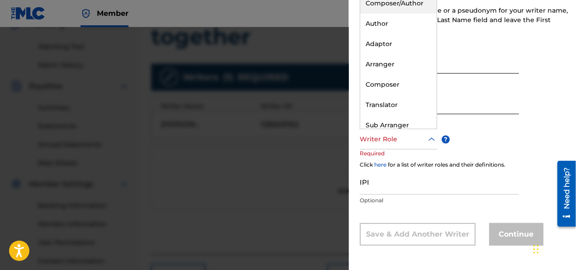
click at [421, 140] on div at bounding box center [398, 139] width 77 height 11
click at [411, 4] on div "Composer/Author" at bounding box center [398, 3] width 76 height 20
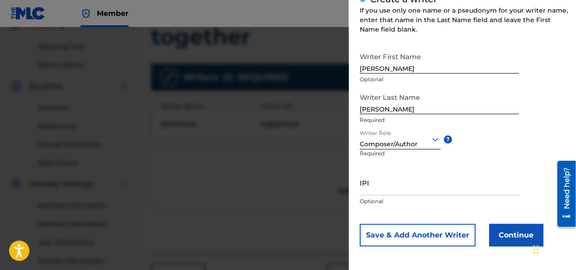
click at [393, 191] on input "IPI" at bounding box center [439, 183] width 159 height 26
paste input "1282631162"
type input "1282631162"
click at [524, 236] on button "Continue" at bounding box center [516, 235] width 54 height 23
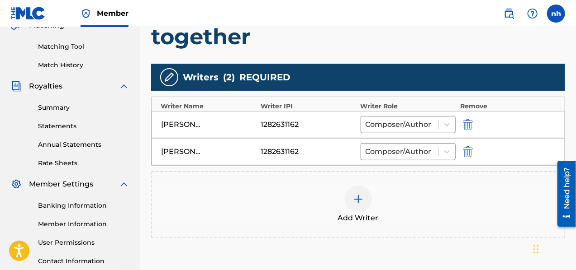
click at [466, 151] on img "submit" at bounding box center [468, 152] width 10 height 11
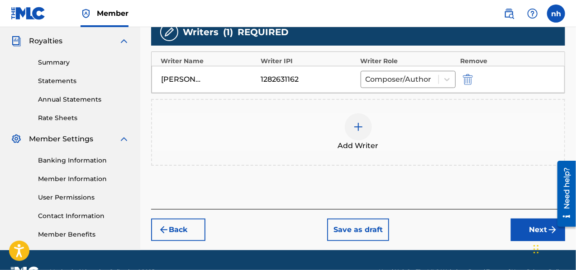
scroll to position [290, 0]
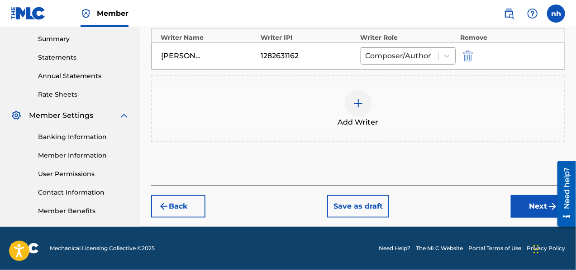
click at [536, 202] on button "Next" at bounding box center [538, 206] width 54 height 23
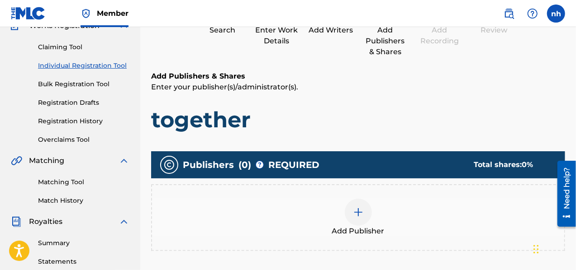
scroll to position [222, 0]
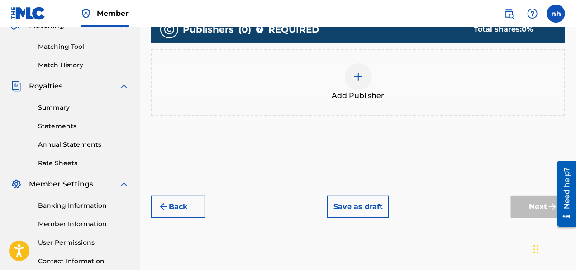
click at [312, 171] on div "Add Publishers & Shares Enter your publisher(s)/administrator(s). together Publ…" at bounding box center [358, 60] width 414 height 251
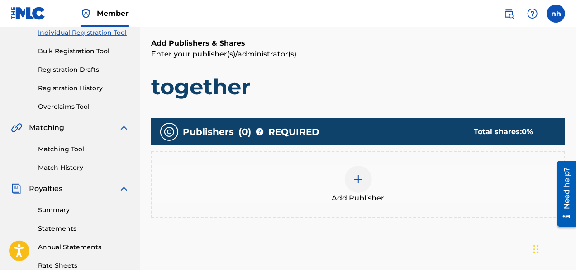
scroll to position [136, 0]
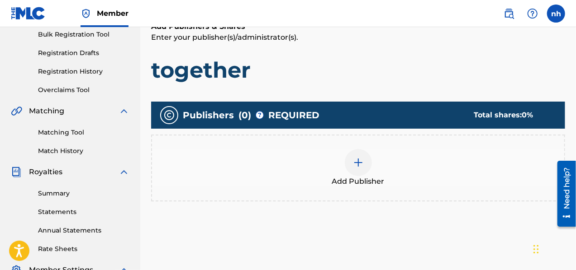
click at [361, 165] on img at bounding box center [358, 162] width 11 height 11
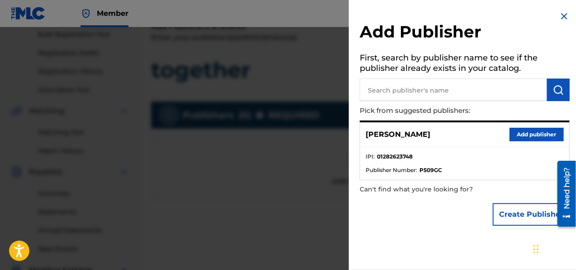
click at [526, 130] on button "Add publisher" at bounding box center [536, 135] width 54 height 14
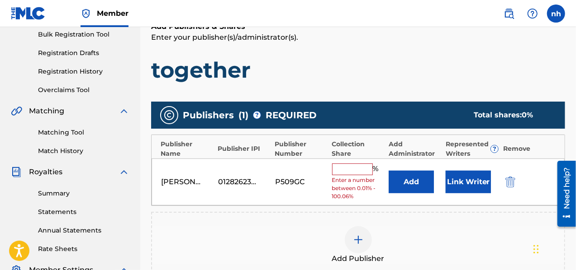
click at [344, 171] on input "text" at bounding box center [352, 170] width 41 height 12
type input "100"
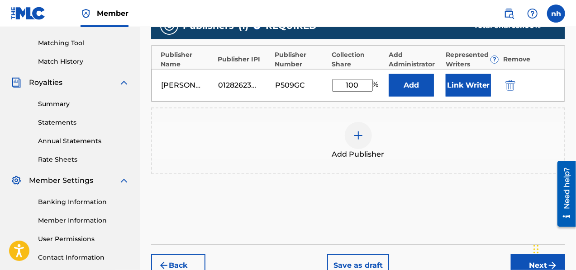
scroll to position [226, 0]
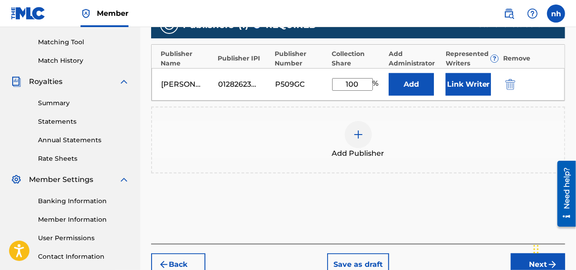
click at [526, 262] on button "Next" at bounding box center [538, 265] width 54 height 23
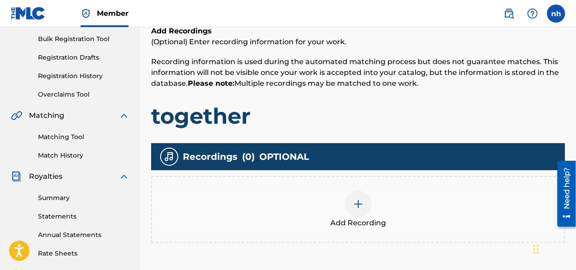
scroll to position [176, 0]
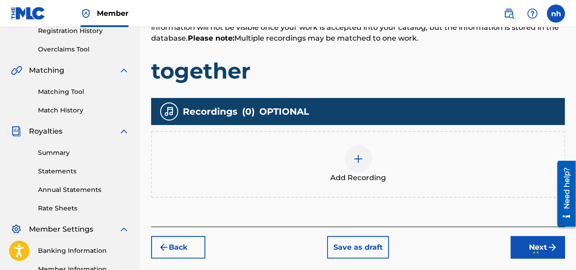
click at [360, 157] on img at bounding box center [358, 159] width 11 height 11
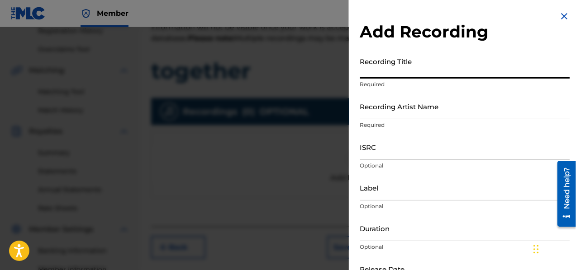
click at [431, 68] on input "Recording Title" at bounding box center [465, 66] width 210 height 26
type input "together"
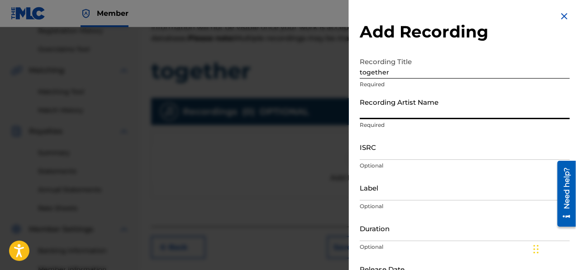
click at [429, 108] on input "Recording Artist Name" at bounding box center [465, 107] width 210 height 26
type input "Nwa Dc"
click at [394, 154] on input "ISRC" at bounding box center [465, 147] width 210 height 26
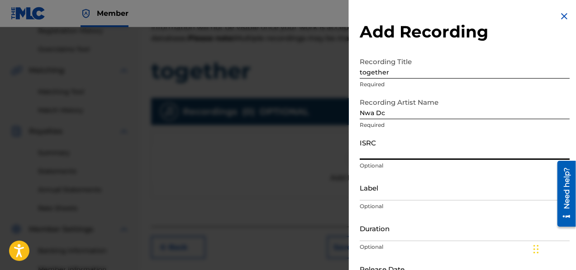
paste input "QZWFG2391456"
type input "QZWFG2391456"
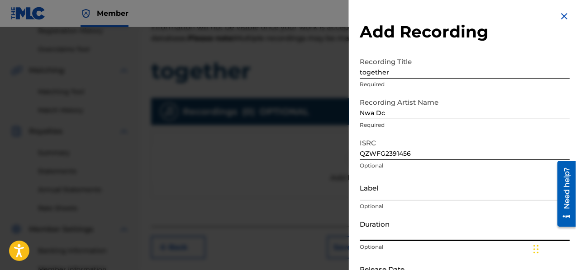
click at [396, 232] on input "Duration" at bounding box center [465, 229] width 210 height 26
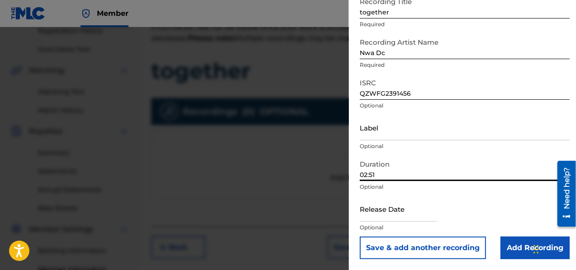
type input "02:51"
click at [520, 252] on input "Add Recording" at bounding box center [534, 248] width 69 height 23
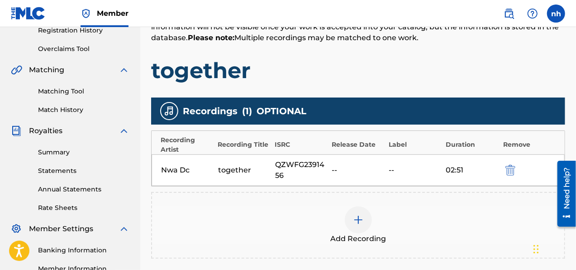
scroll to position [176, 0]
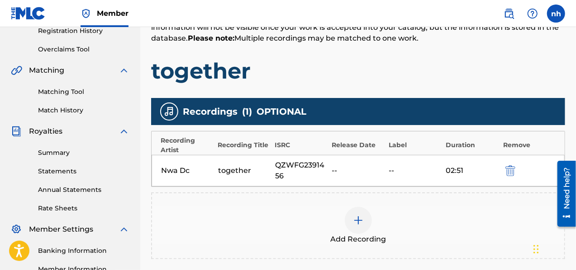
click at [291, 166] on div "QZWFG2391456" at bounding box center [301, 171] width 52 height 22
click at [257, 142] on div "Recording Title" at bounding box center [244, 145] width 52 height 9
click at [160, 147] on div "Recording Artist Recording Title ISRC Release Date Label Duration Remove" at bounding box center [358, 144] width 413 height 24
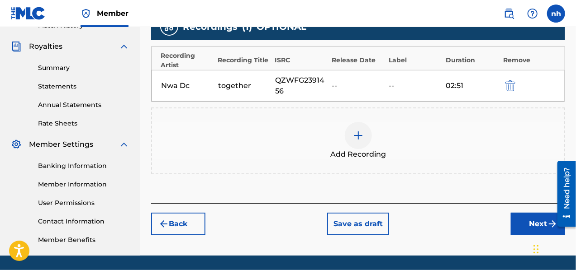
scroll to position [290, 0]
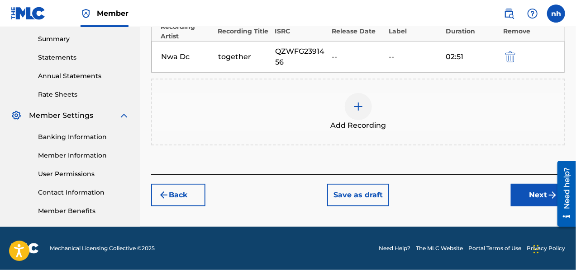
click at [186, 192] on button "Back" at bounding box center [178, 195] width 54 height 23
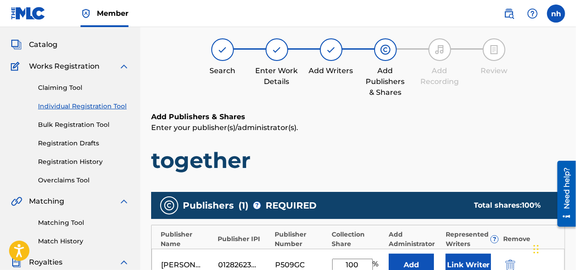
scroll to position [181, 0]
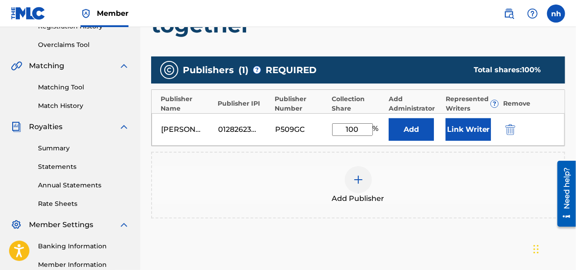
click at [415, 134] on button "Add" at bounding box center [411, 130] width 45 height 23
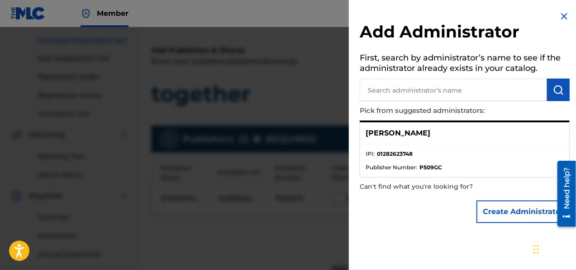
scroll to position [200, 0]
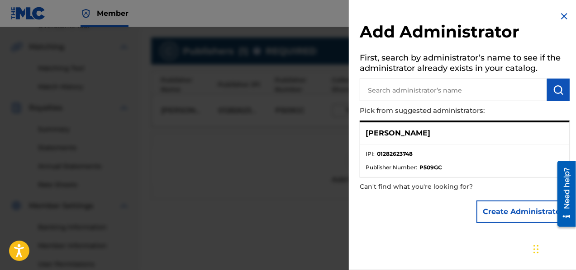
click at [561, 14] on img at bounding box center [564, 16] width 11 height 11
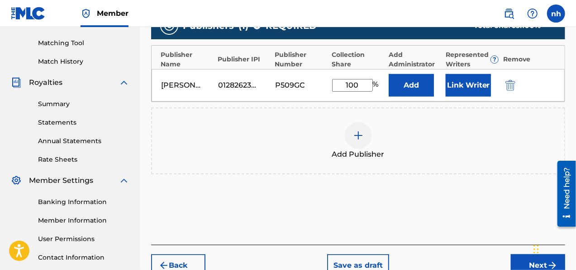
scroll to position [245, 0]
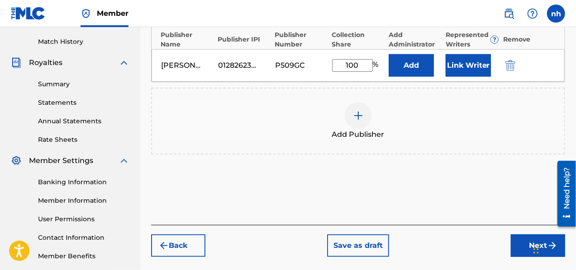
click at [527, 242] on button "Next" at bounding box center [538, 246] width 54 height 23
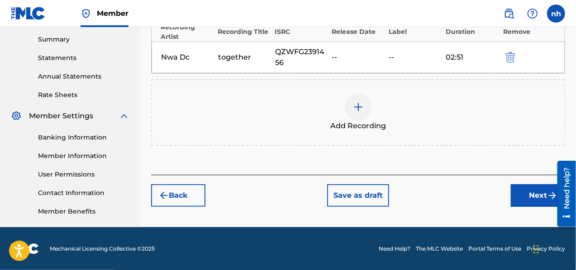
scroll to position [290, 0]
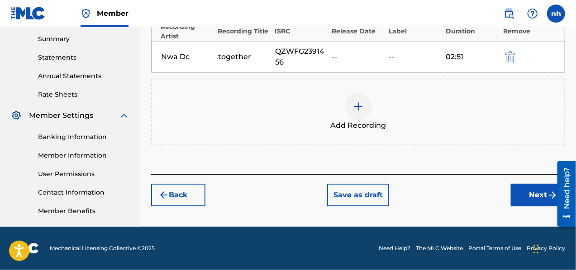
click at [171, 197] on button "Back" at bounding box center [178, 195] width 54 height 23
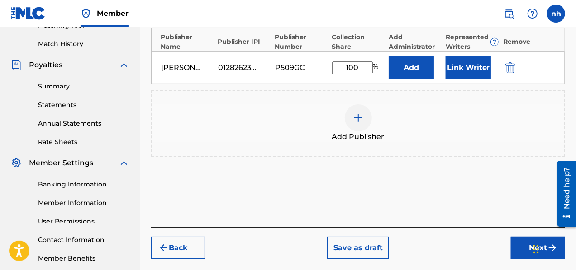
scroll to position [155, 0]
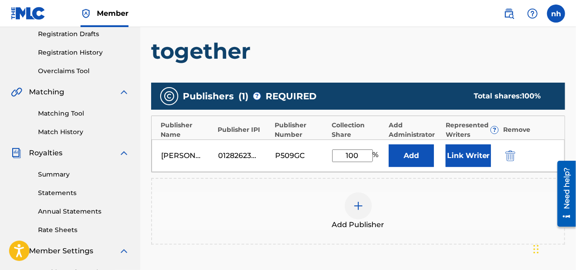
click at [475, 161] on button "Link Writer" at bounding box center [468, 156] width 45 height 23
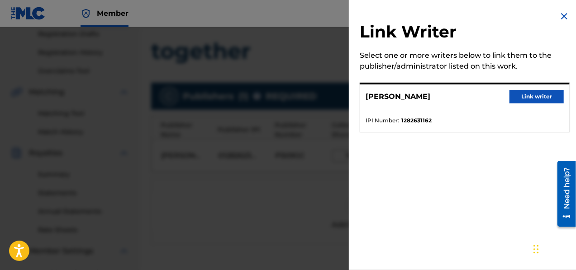
click at [540, 97] on button "Link writer" at bounding box center [536, 97] width 54 height 14
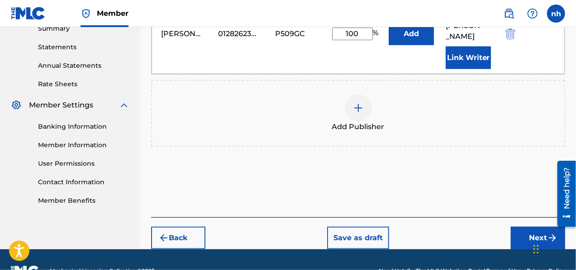
click at [535, 227] on button "Next" at bounding box center [538, 238] width 54 height 23
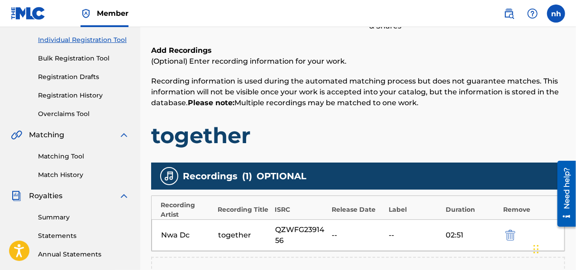
scroll to position [131, 0]
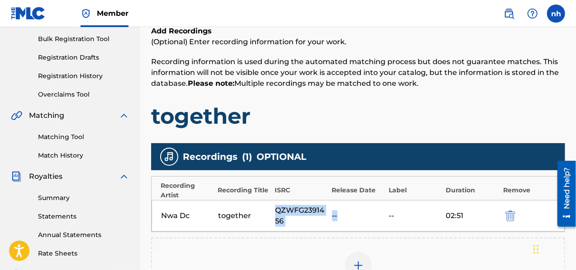
drag, startPoint x: 276, startPoint y: 209, endPoint x: 352, endPoint y: 213, distance: 76.5
click at [352, 213] on div "Nwa Dc together QZWFG2391456 -- -- 02:51" at bounding box center [358, 216] width 413 height 32
click at [515, 214] on img "submit" at bounding box center [510, 216] width 10 height 11
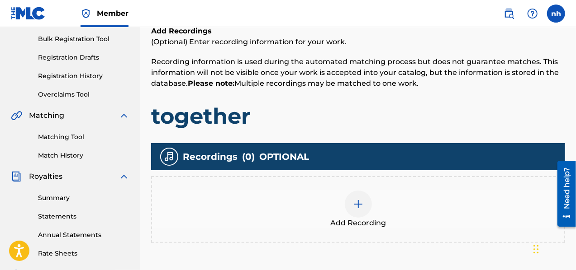
click at [356, 209] on img at bounding box center [358, 204] width 11 height 11
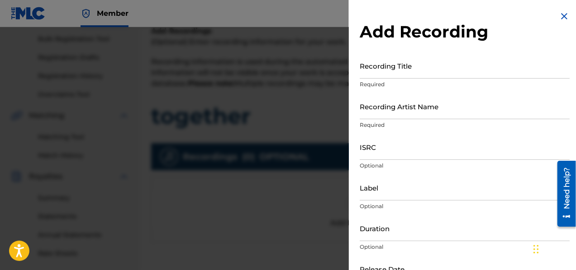
click at [425, 70] on input "Recording Title" at bounding box center [465, 66] width 210 height 26
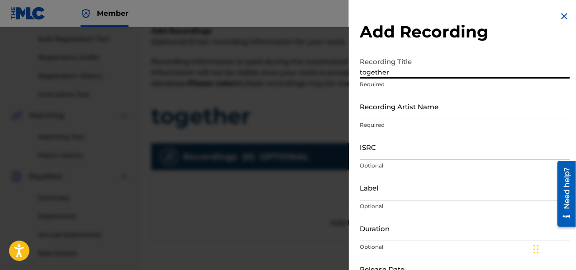
type input "together"
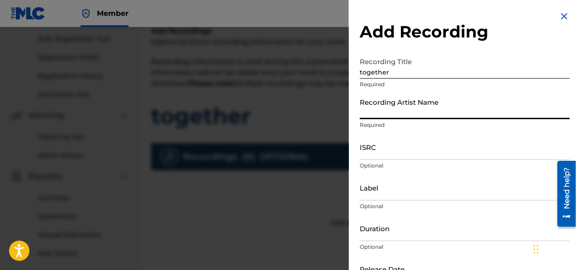
click at [433, 107] on input "Recording Artist Name" at bounding box center [465, 107] width 210 height 26
type input "Nwa Dc"
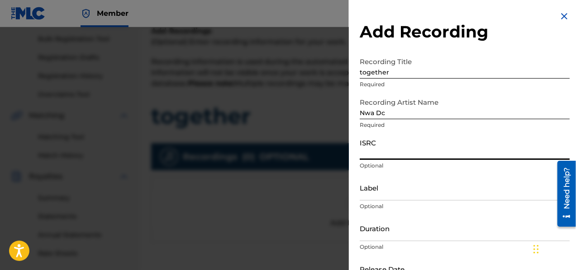
click at [387, 149] on input "ISRC" at bounding box center [465, 147] width 210 height 26
paste input "QZWFG2391456"
type input "QZWFG2391456"
click at [397, 231] on input "Duration" at bounding box center [465, 229] width 210 height 26
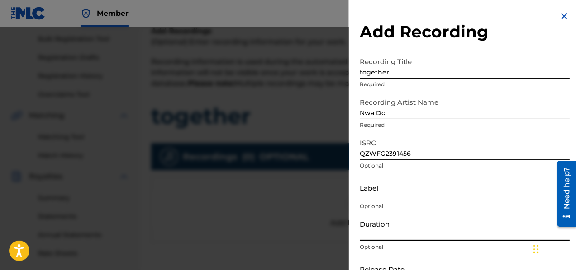
type input "02:51"
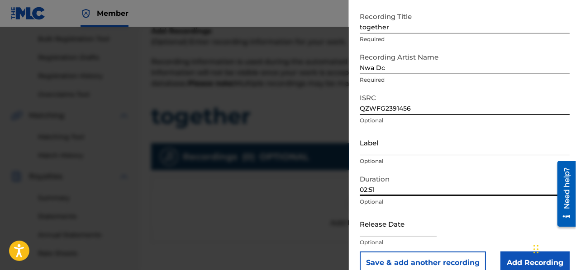
select select "7"
select select "2025"
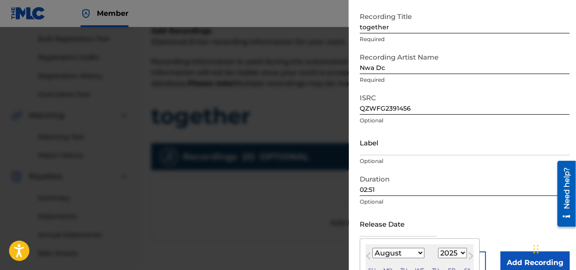
click at [403, 226] on input "text" at bounding box center [398, 224] width 77 height 26
type input "[DATE]"
select select "0"
select select "2024"
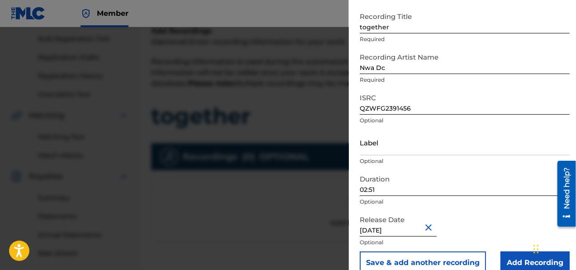
click at [523, 261] on input "Add Recording" at bounding box center [534, 263] width 69 height 23
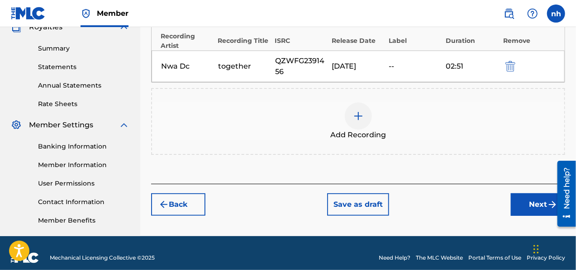
scroll to position [290, 0]
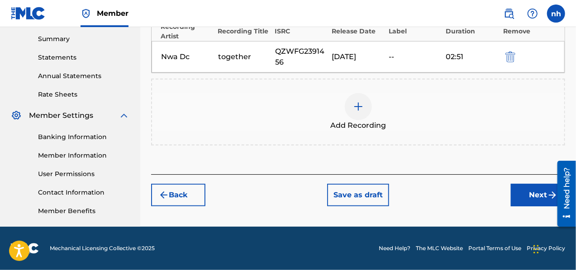
click at [538, 198] on button "Next" at bounding box center [538, 195] width 54 height 23
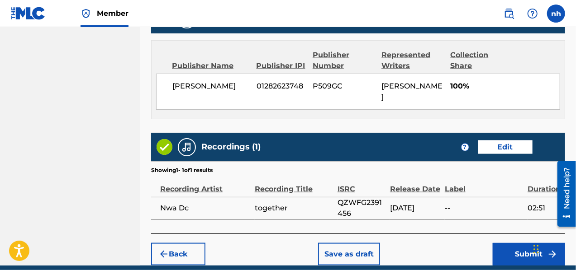
scroll to position [503, 0]
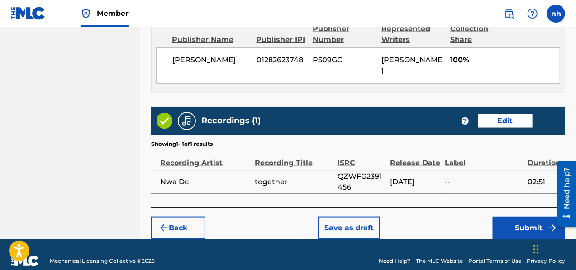
click at [531, 217] on button "Submit" at bounding box center [529, 228] width 72 height 23
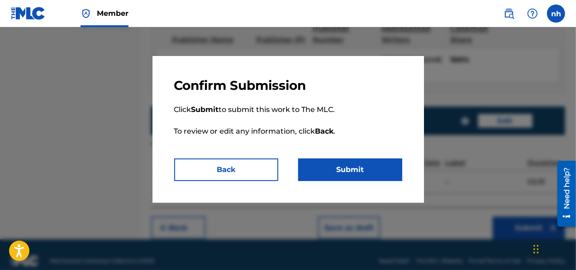
click at [340, 166] on button "Submit" at bounding box center [350, 170] width 104 height 23
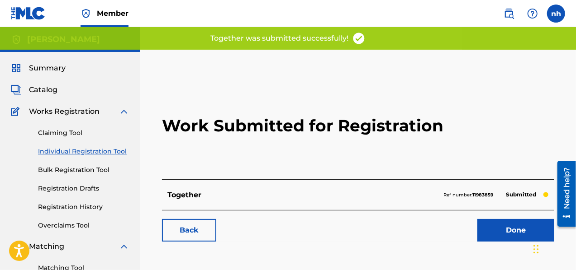
click at [498, 236] on link "Done" at bounding box center [515, 230] width 77 height 23
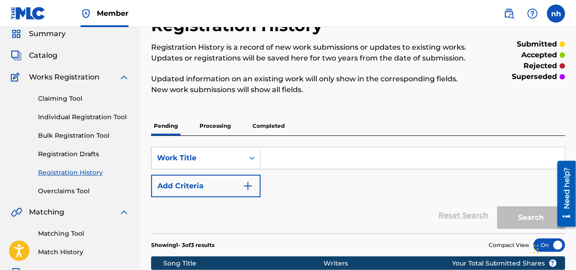
scroll to position [19, 0]
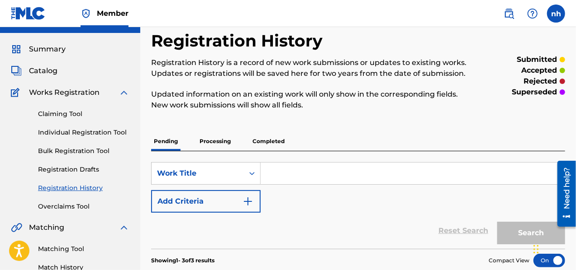
click at [52, 71] on span "Catalog" at bounding box center [43, 71] width 28 height 11
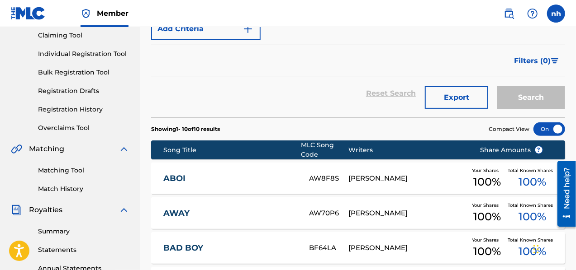
scroll to position [14, 0]
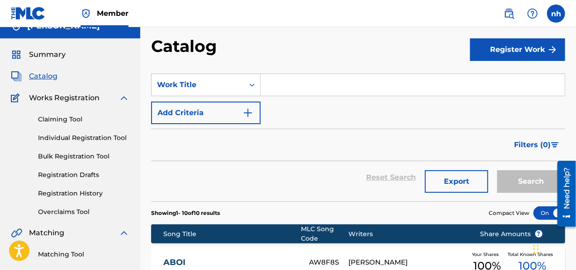
click at [540, 49] on button "Register Work" at bounding box center [517, 49] width 95 height 23
click at [511, 80] on link "Individual" at bounding box center [517, 79] width 95 height 22
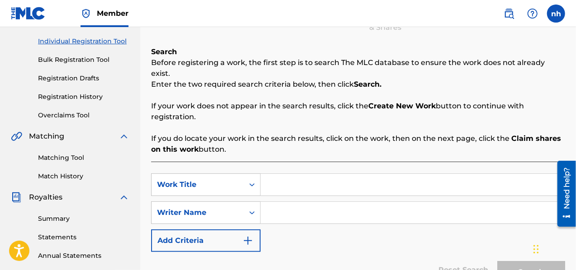
scroll to position [226, 0]
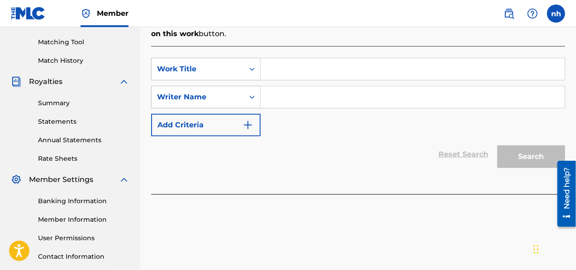
click at [284, 61] on input "Search Form" at bounding box center [413, 69] width 304 height 22
type input "b"
type input "Bottom"
click at [278, 86] on input "Search Form" at bounding box center [413, 97] width 304 height 22
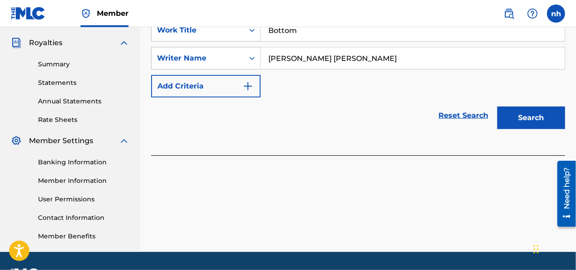
scroll to position [245, 0]
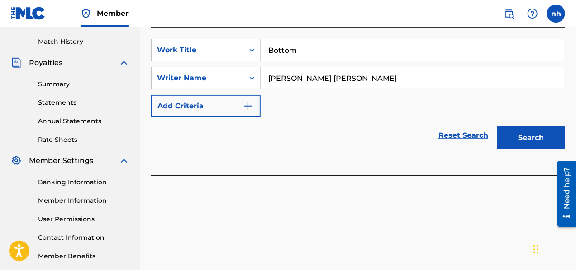
type input "[PERSON_NAME] [PERSON_NAME]"
click at [517, 132] on button "Search" at bounding box center [531, 138] width 68 height 23
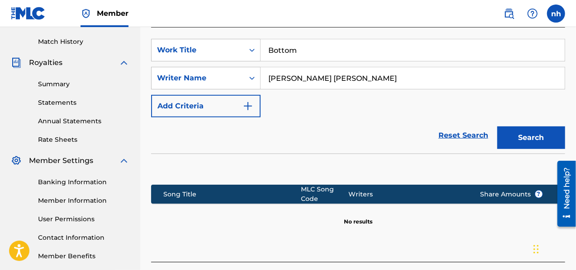
scroll to position [290, 0]
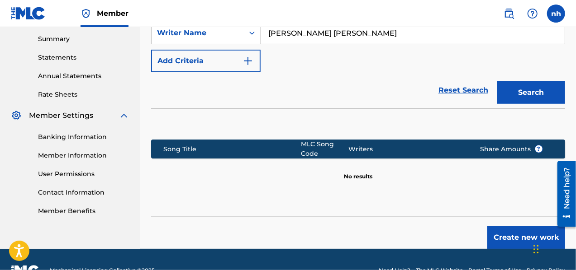
click at [528, 227] on button "Create new work" at bounding box center [526, 238] width 78 height 23
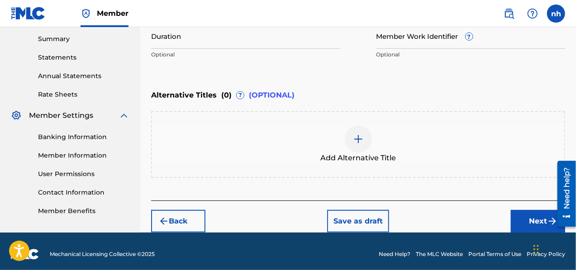
scroll to position [155, 0]
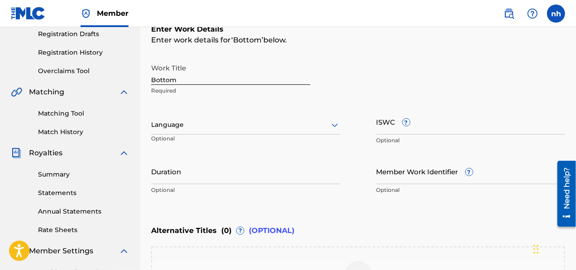
click at [223, 128] on div at bounding box center [245, 124] width 189 height 11
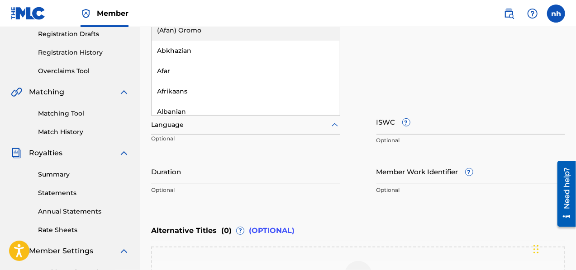
scroll to position [19, 0]
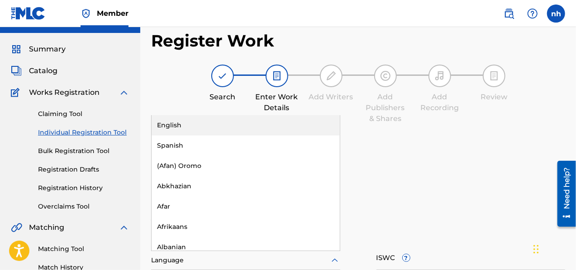
click at [175, 129] on div "English" at bounding box center [246, 125] width 188 height 20
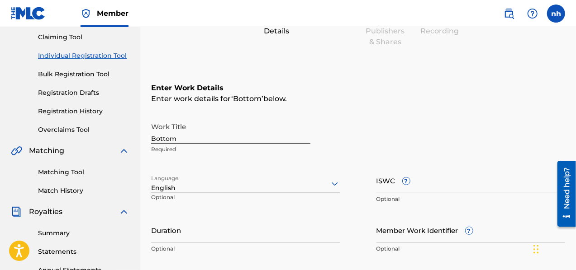
scroll to position [109, 0]
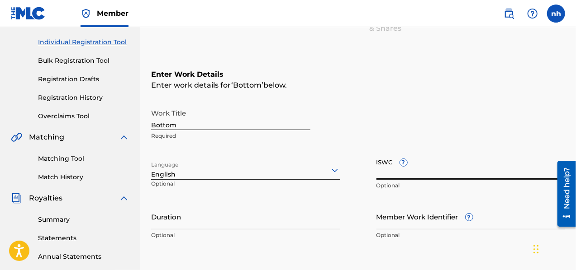
click at [388, 170] on input "ISWC ?" at bounding box center [470, 167] width 189 height 26
paste input "T3312131327"
type input "T3312131327"
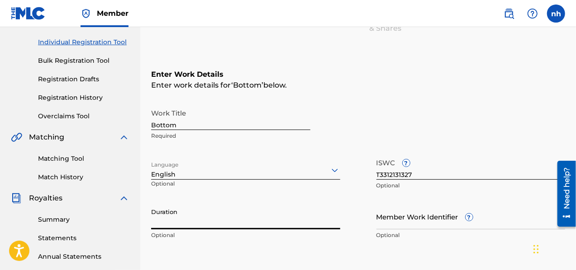
click at [177, 225] on input "Duration" at bounding box center [245, 217] width 189 height 26
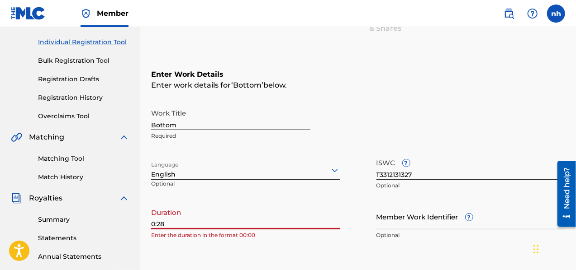
click at [154, 223] on input "0:28" at bounding box center [245, 217] width 189 height 26
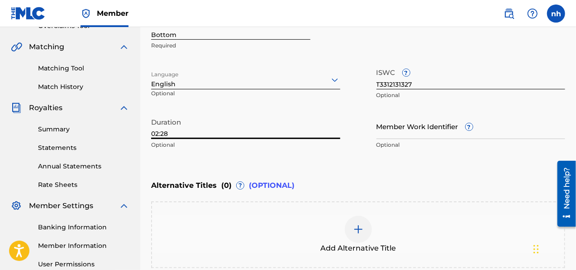
scroll to position [296, 0]
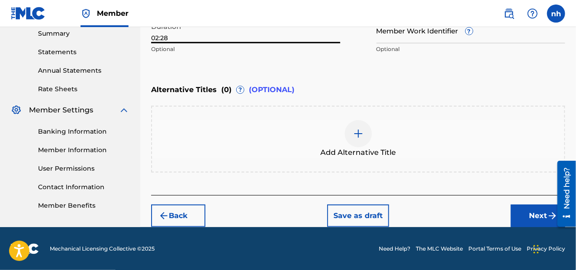
type input "02:28"
click at [537, 218] on button "Next" at bounding box center [538, 216] width 54 height 23
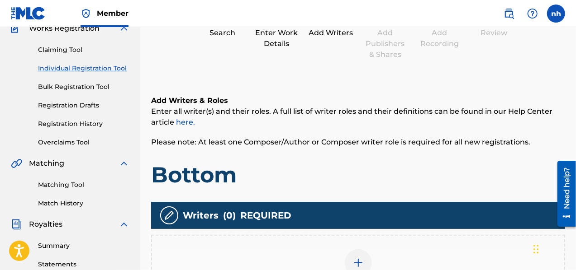
scroll to position [176, 0]
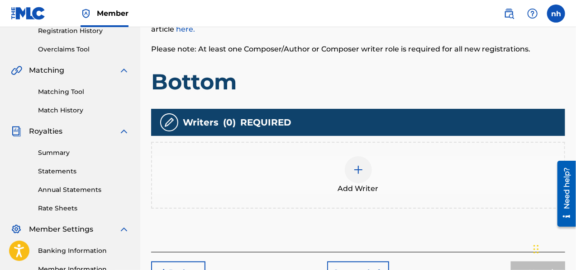
click at [356, 170] on img at bounding box center [358, 170] width 11 height 11
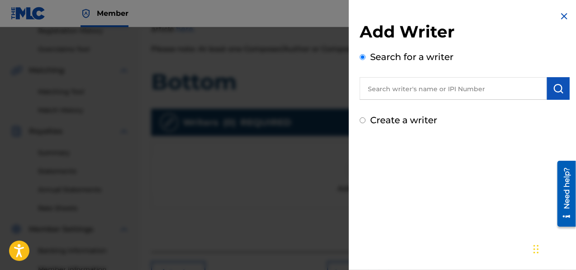
click at [438, 91] on input "text" at bounding box center [453, 88] width 187 height 23
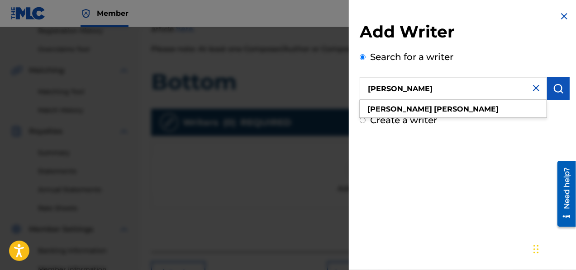
type input "[PERSON_NAME]"
click at [559, 88] on img "submit" at bounding box center [558, 88] width 11 height 11
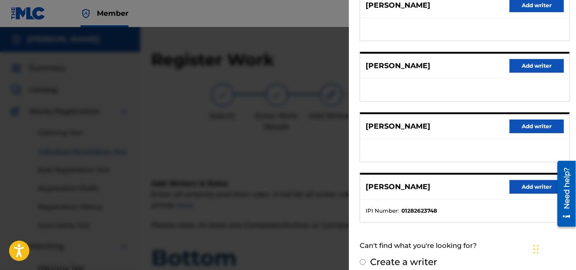
scroll to position [196, 0]
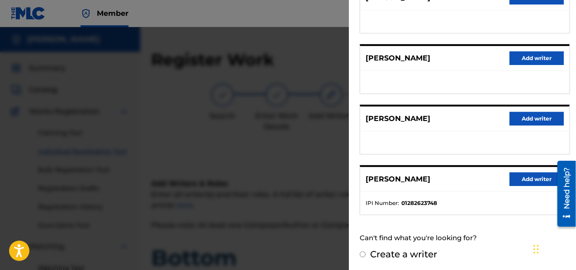
click at [385, 251] on label "Create a writer" at bounding box center [403, 254] width 67 height 11
radio input "true"
click at [365, 252] on input "Create a writer" at bounding box center [363, 255] width 6 height 6
radio input "false"
radio input "true"
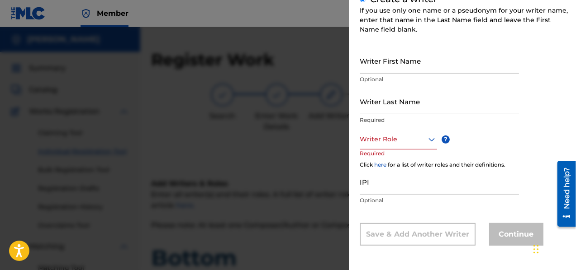
scroll to position [93, 0]
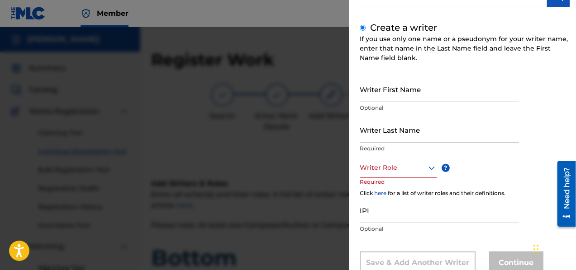
click at [416, 87] on input "Writer First Name" at bounding box center [439, 89] width 159 height 26
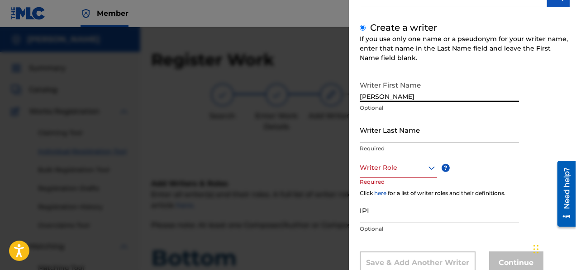
type input "[PERSON_NAME]"
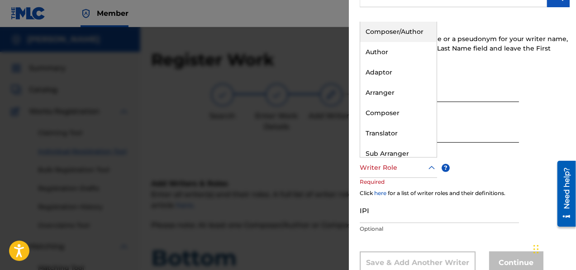
click at [420, 172] on div at bounding box center [398, 167] width 77 height 11
click at [397, 31] on div "Composer/Author" at bounding box center [398, 32] width 76 height 20
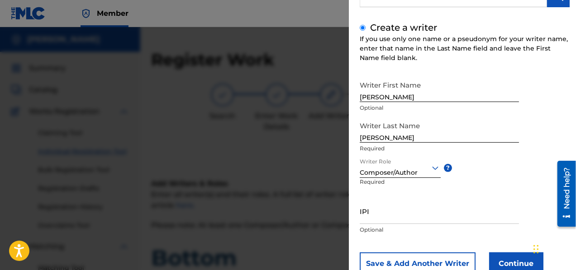
click at [384, 216] on input "IPI" at bounding box center [439, 212] width 159 height 26
type input "1282631162"
click at [515, 259] on button "Continue" at bounding box center [516, 264] width 54 height 23
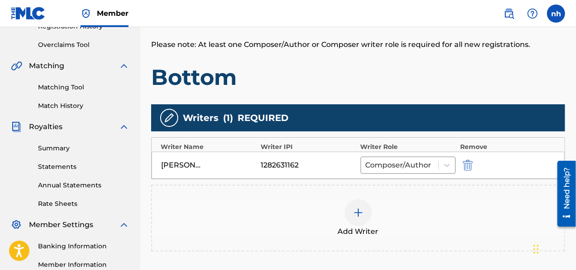
scroll to position [290, 0]
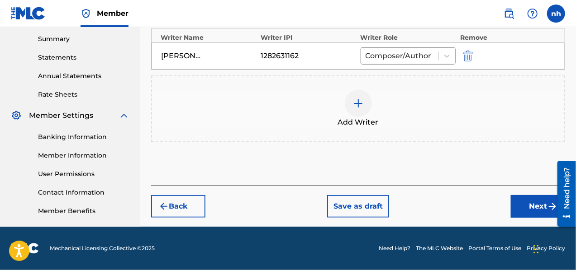
click at [533, 205] on button "Next" at bounding box center [538, 206] width 54 height 23
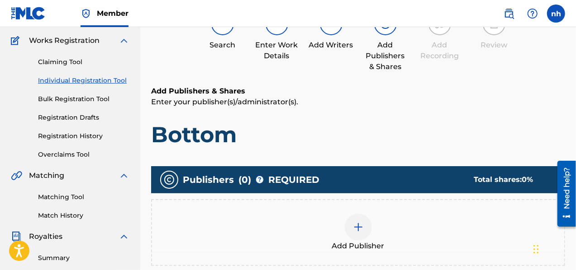
scroll to position [176, 0]
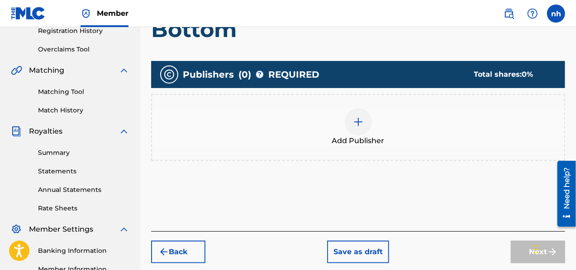
click at [362, 128] on div at bounding box center [358, 122] width 27 height 27
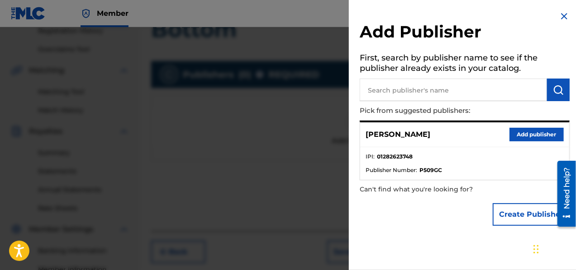
click at [548, 139] on button "Add publisher" at bounding box center [536, 135] width 54 height 14
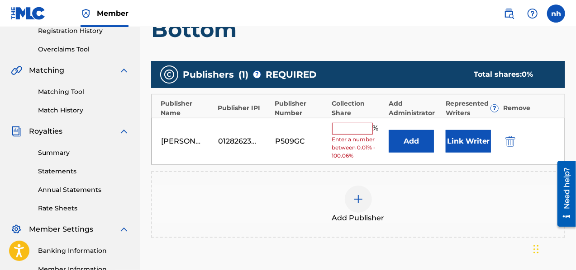
click at [476, 147] on button "Link Writer" at bounding box center [468, 141] width 45 height 23
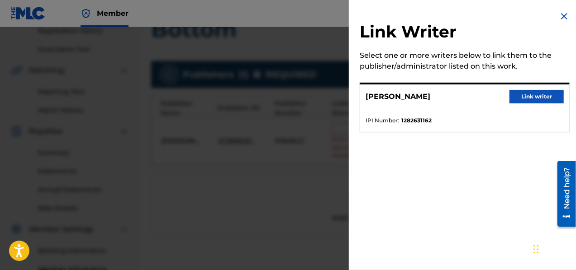
click at [534, 95] on button "Link writer" at bounding box center [536, 97] width 54 height 14
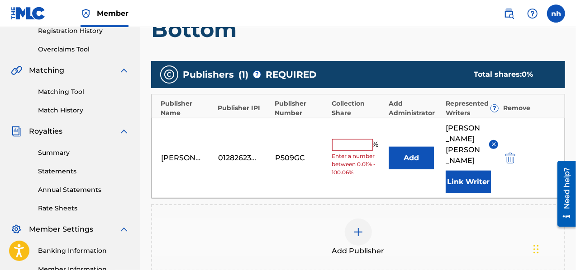
click at [344, 139] on input "text" at bounding box center [352, 145] width 41 height 12
type input "100"
click at [236, 153] on div "01282623748" at bounding box center [238, 158] width 41 height 11
click at [261, 153] on div "01282623748" at bounding box center [244, 158] width 52 height 11
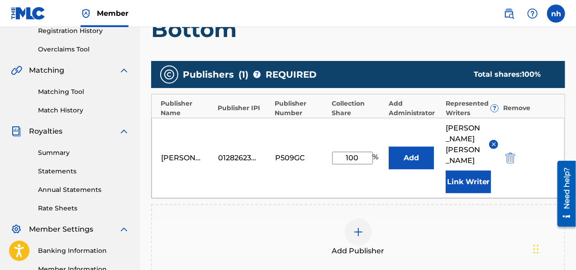
click at [261, 153] on div "01282623748" at bounding box center [244, 158] width 52 height 11
click at [493, 141] on img at bounding box center [493, 144] width 7 height 7
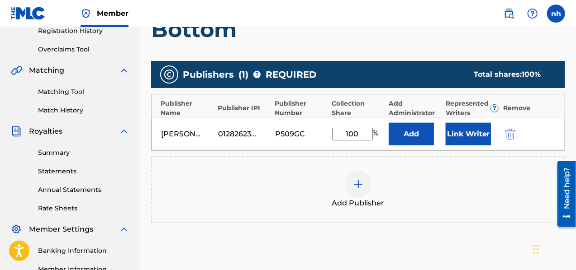
click at [512, 135] on img "submit" at bounding box center [510, 134] width 10 height 11
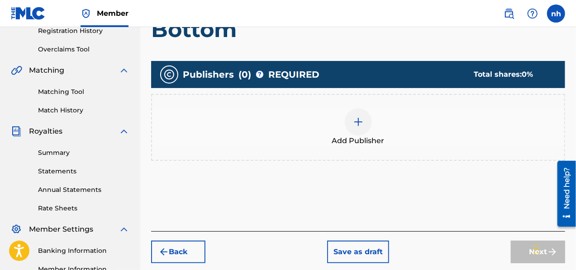
click at [358, 124] on img at bounding box center [358, 122] width 11 height 11
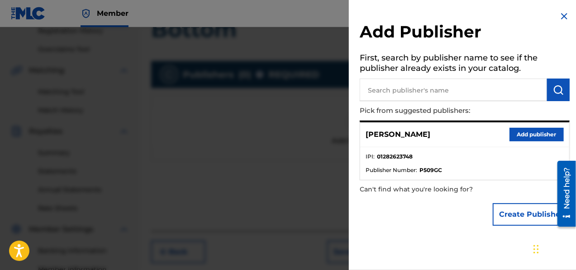
click at [403, 155] on strong "01282623748" at bounding box center [395, 157] width 36 height 8
click at [408, 160] on strong "01282623748" at bounding box center [395, 157] width 36 height 8
click at [526, 137] on button "Add publisher" at bounding box center [536, 135] width 54 height 14
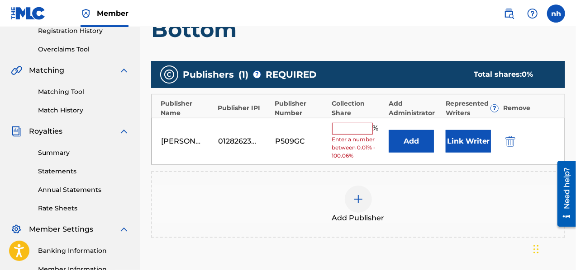
click at [345, 130] on input "text" at bounding box center [352, 129] width 41 height 12
type input "100"
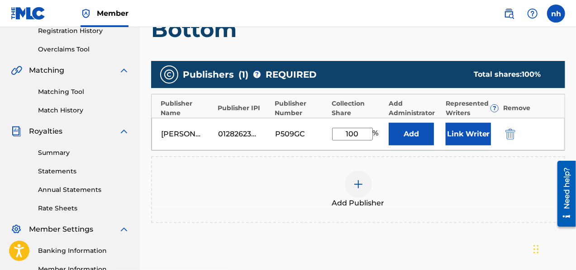
click at [474, 134] on button "Link Writer" at bounding box center [468, 134] width 45 height 23
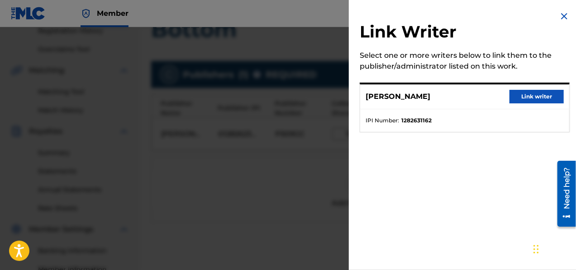
click at [539, 97] on button "Link writer" at bounding box center [536, 97] width 54 height 14
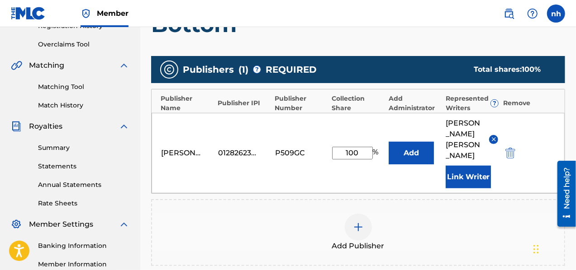
scroll to position [301, 0]
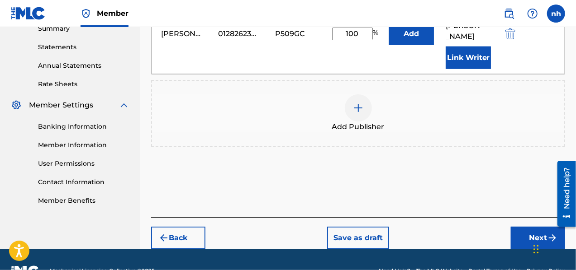
click at [532, 227] on button "Next" at bounding box center [538, 238] width 54 height 23
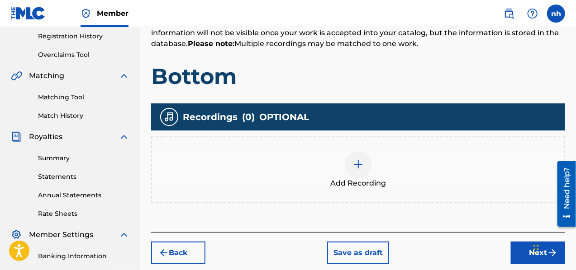
scroll to position [222, 0]
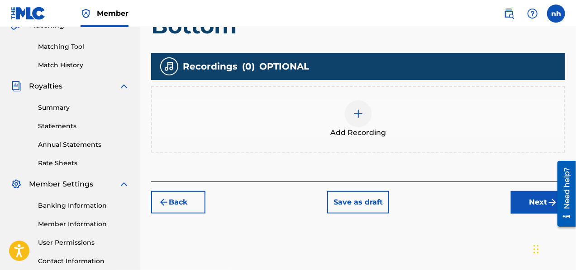
click at [358, 118] on img at bounding box center [358, 114] width 11 height 11
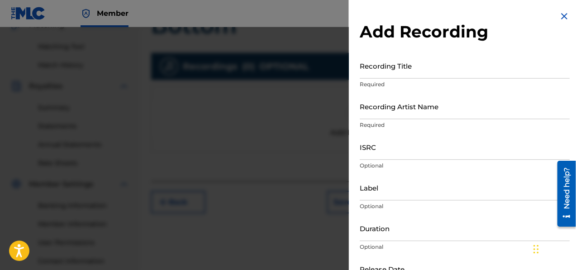
click at [394, 69] on input "Recording Title" at bounding box center [465, 66] width 210 height 26
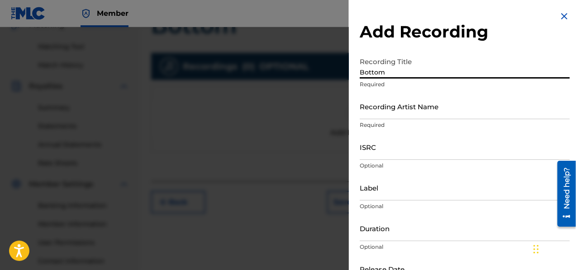
type input "Bottom"
click at [436, 114] on input "Recording Artist Name" at bounding box center [465, 107] width 210 height 26
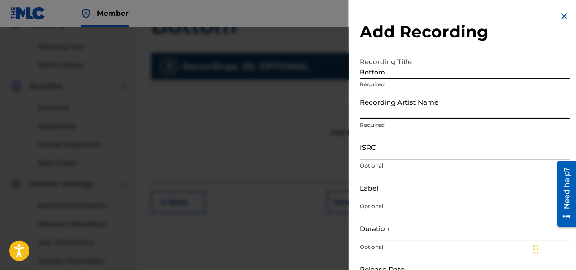
type input "Nwa Dc"
click at [392, 152] on input "ISRC" at bounding box center [465, 147] width 210 height 26
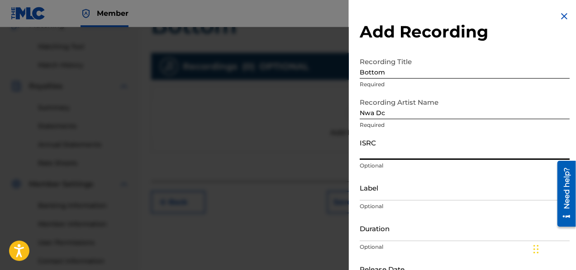
paste input "AEA3A2165461"
type input "AEA3A2165461"
click at [387, 231] on input "Duration" at bounding box center [465, 229] width 210 height 26
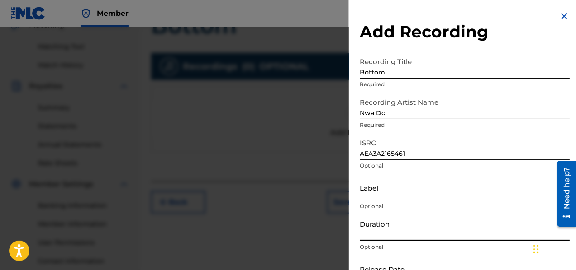
type input "02:28"
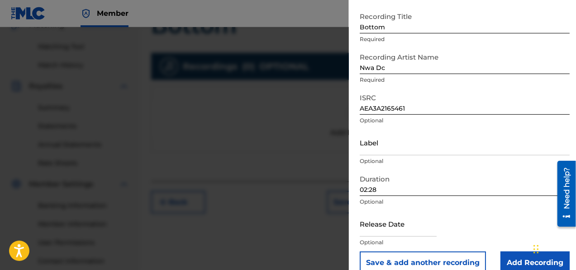
click at [405, 226] on input "text" at bounding box center [398, 224] width 77 height 26
select select "7"
select select "2025"
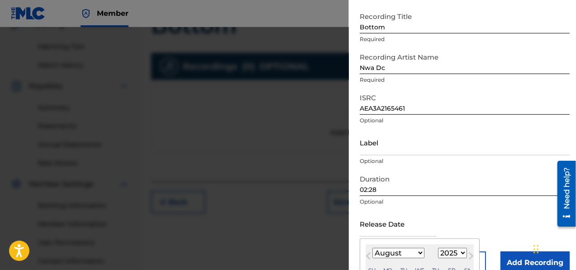
type input "[DATE]"
select select "0"
select select "2024"
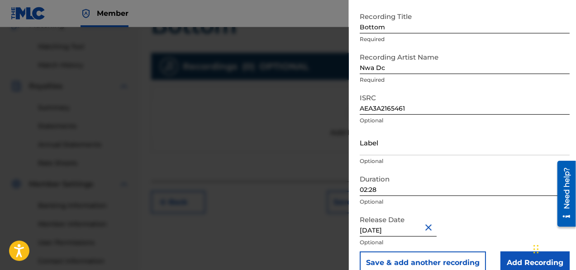
click at [519, 260] on input "Add Recording" at bounding box center [534, 263] width 69 height 23
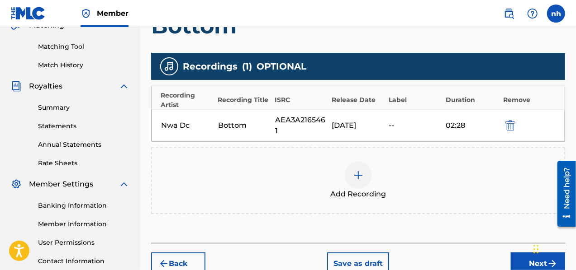
click at [517, 253] on button "Next" at bounding box center [538, 264] width 54 height 23
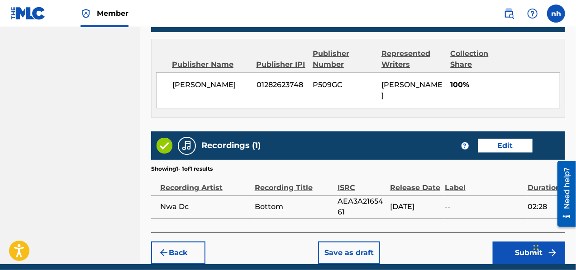
scroll to position [493, 0]
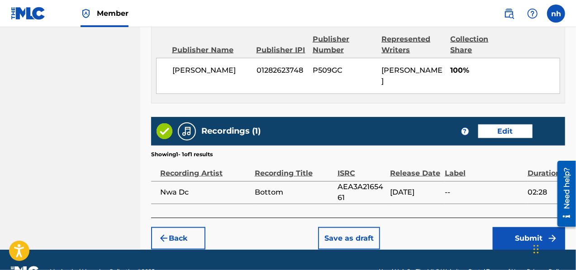
click at [524, 228] on button "Submit" at bounding box center [529, 239] width 72 height 23
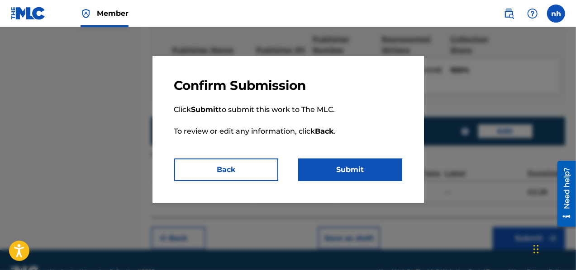
click at [381, 166] on button "Submit" at bounding box center [350, 170] width 104 height 23
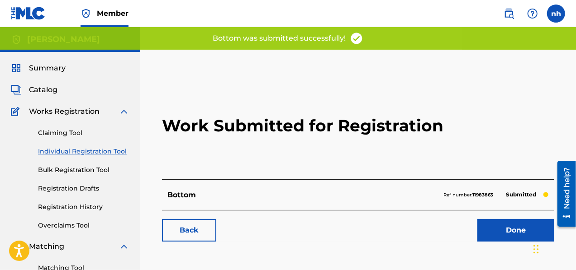
click at [504, 234] on link "Done" at bounding box center [515, 230] width 77 height 23
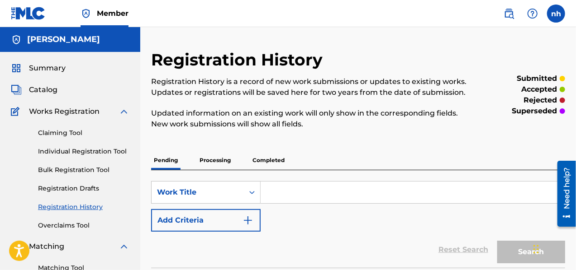
click at [50, 91] on span "Catalog" at bounding box center [43, 90] width 28 height 11
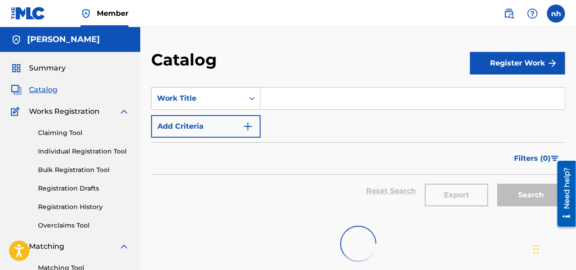
click at [521, 69] on button "Register Work" at bounding box center [517, 63] width 95 height 23
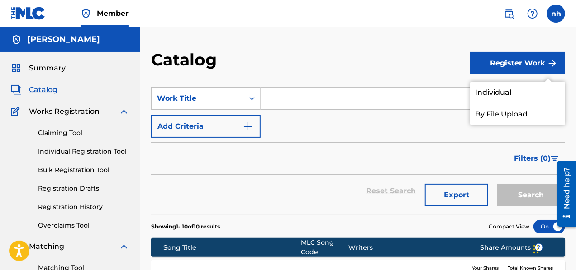
click at [514, 93] on link "Individual" at bounding box center [517, 93] width 95 height 22
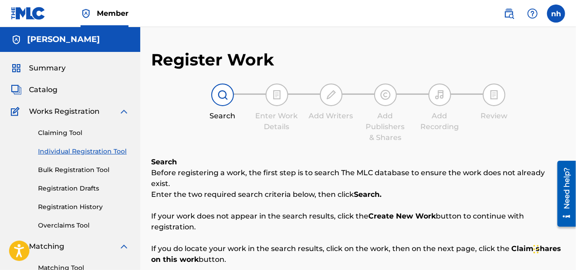
scroll to position [136, 0]
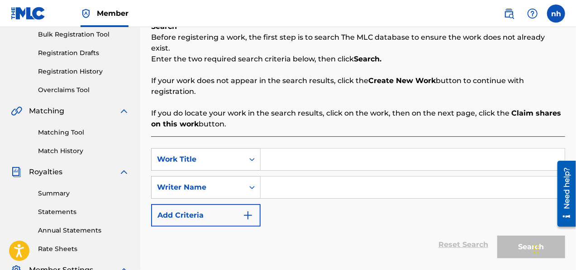
click at [318, 155] on input "Search Form" at bounding box center [413, 160] width 304 height 22
type input "home boiz"
click at [297, 177] on input "Search Form" at bounding box center [413, 188] width 304 height 22
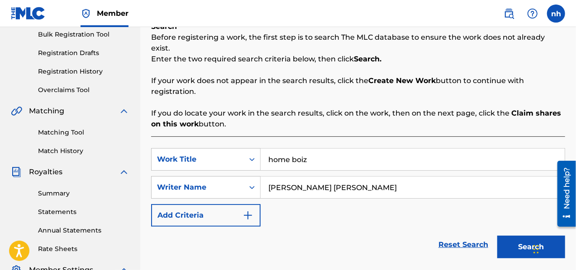
type input "[PERSON_NAME] [PERSON_NAME]"
click at [525, 238] on button "Search" at bounding box center [531, 247] width 68 height 23
click at [524, 238] on button "Search" at bounding box center [531, 247] width 68 height 23
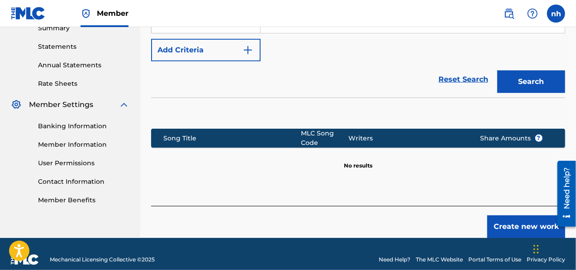
click at [505, 216] on button "Create new work" at bounding box center [526, 227] width 78 height 23
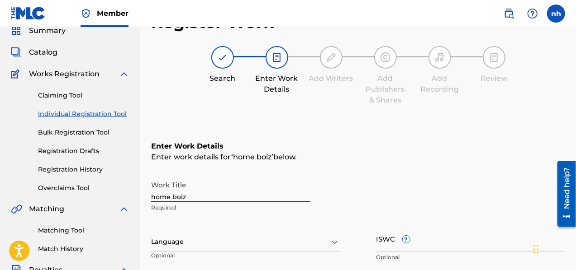
scroll to position [90, 0]
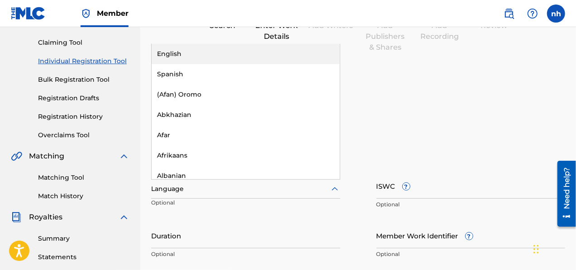
click at [196, 187] on div at bounding box center [245, 189] width 189 height 11
click at [181, 58] on div "English" at bounding box center [246, 54] width 188 height 20
